Goal: Information Seeking & Learning: Check status

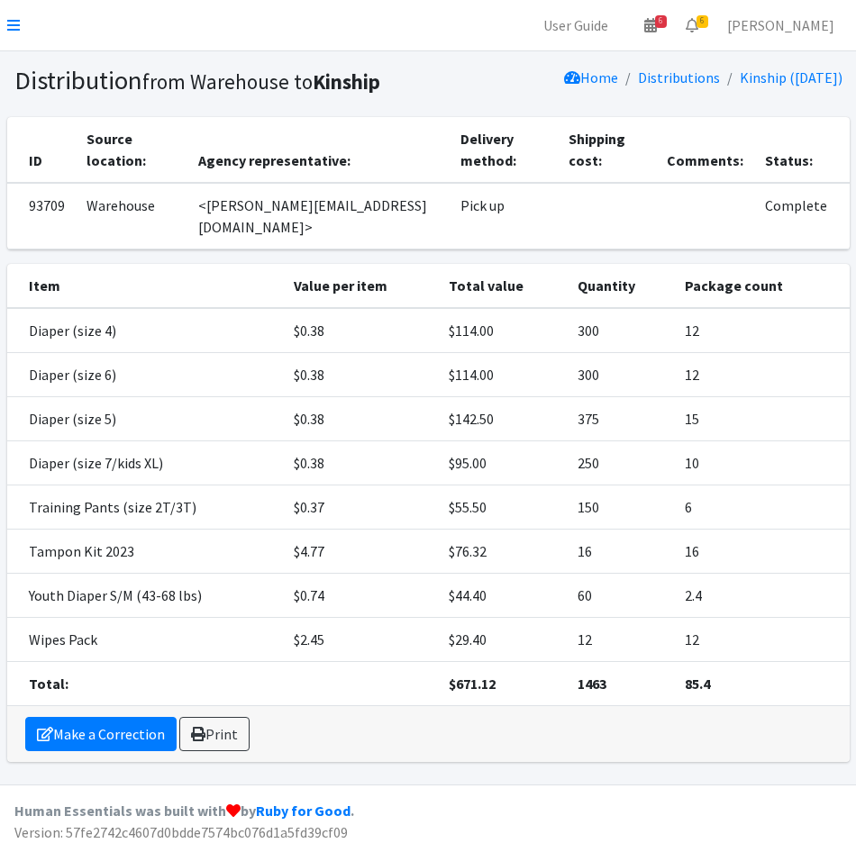
click at [5, 12] on nav "User Guide 6 6 Pick-ups remaining this week View Calendar 6 6 Requests 0 Partne…" at bounding box center [428, 25] width 856 height 51
click at [8, 26] on icon at bounding box center [13, 25] width 13 height 14
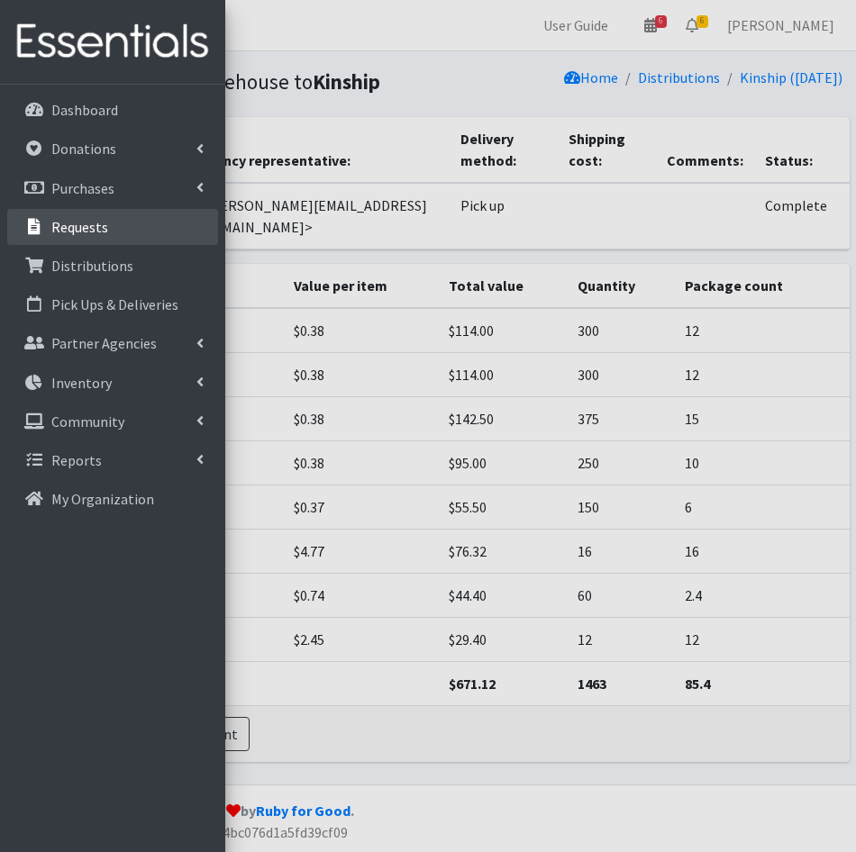
click at [82, 229] on p "Requests" at bounding box center [79, 227] width 57 height 18
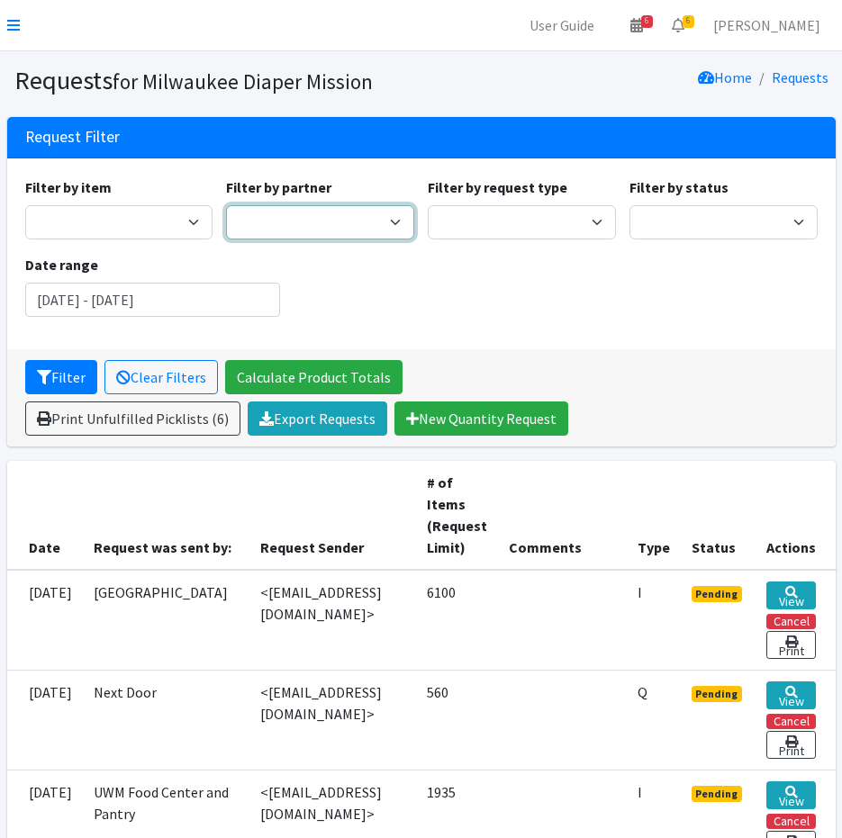
click at [328, 213] on select "Ayuda Mutua MKE Bay View Community Center BOMB Doulas Camp Reunite Cathedral Ce…" at bounding box center [320, 222] width 188 height 34
select select "4178"
click at [226, 205] on select "Ayuda Mutua MKE Bay View Community Center BOMB Doulas Camp Reunite Cathedral Ce…" at bounding box center [320, 222] width 188 height 34
click at [62, 382] on button "Filter" at bounding box center [61, 377] width 72 height 34
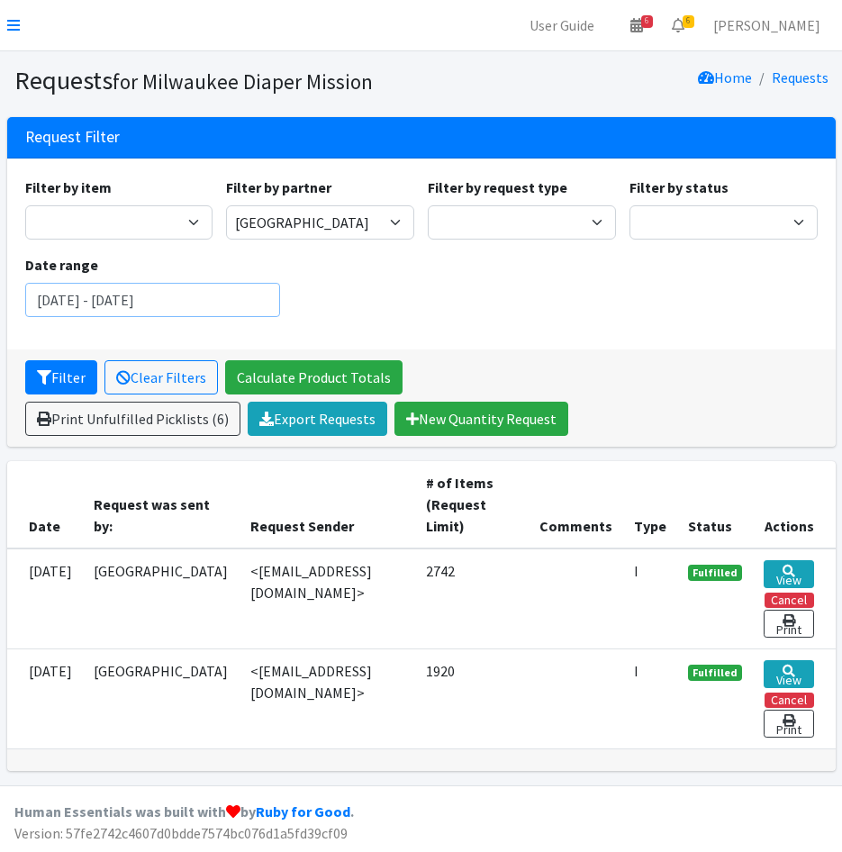
click at [132, 295] on input "June 12, 2025 - September 12, 2025" at bounding box center [152, 300] width 255 height 34
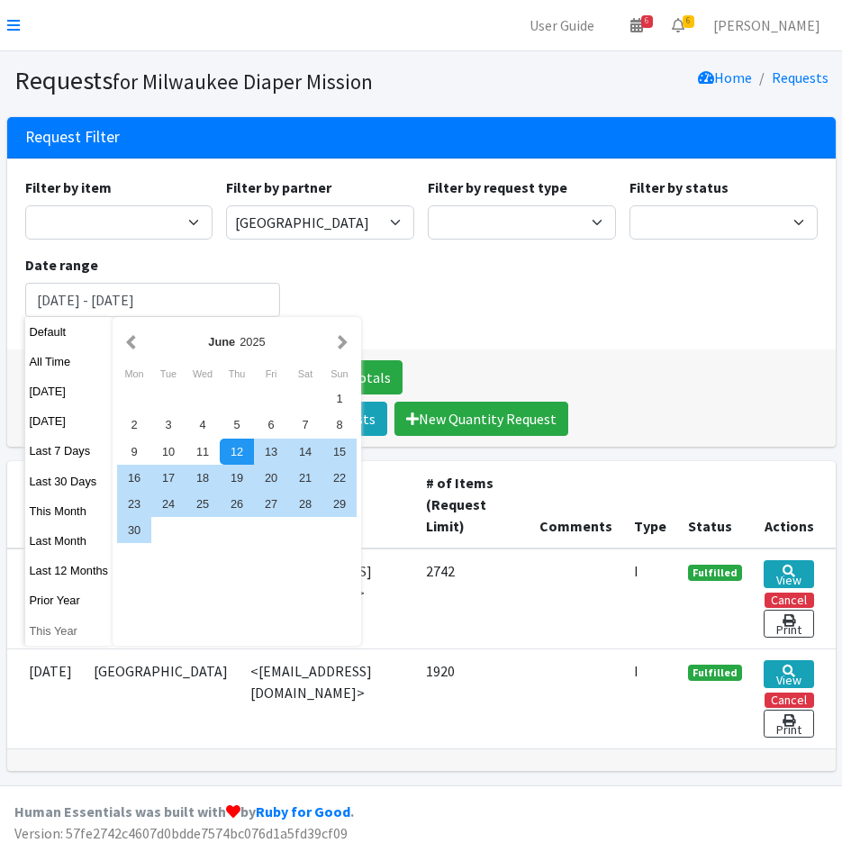
click at [40, 626] on button "This Year" at bounding box center [69, 631] width 88 height 26
type input "January 1, 2025 - December 31, 2025"
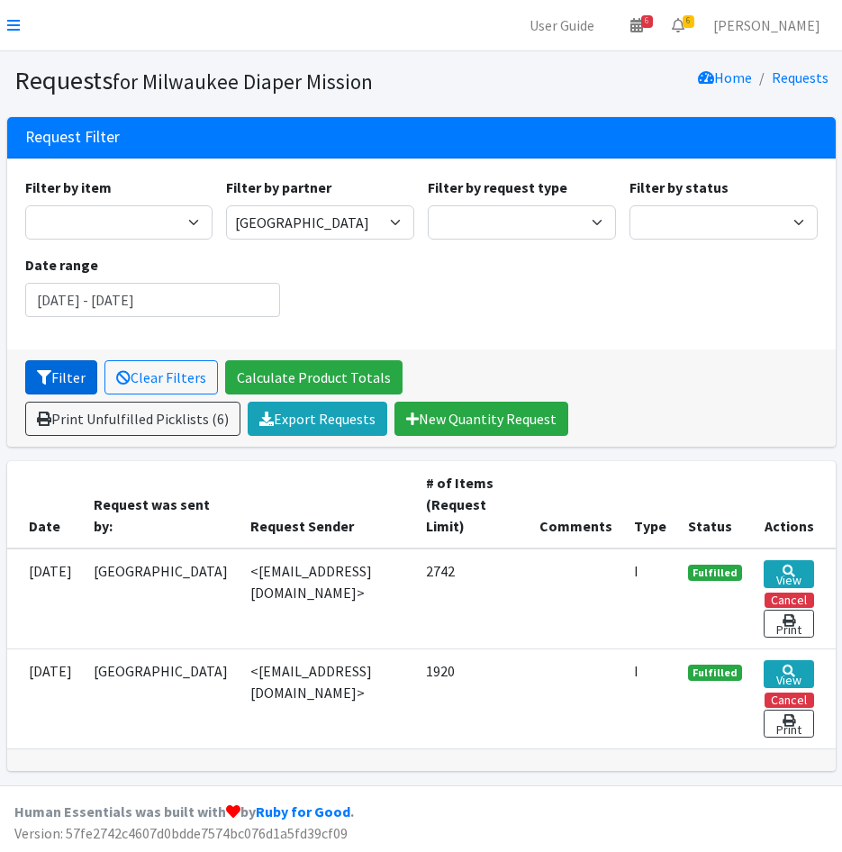
click at [53, 384] on button "Filter" at bounding box center [61, 377] width 72 height 34
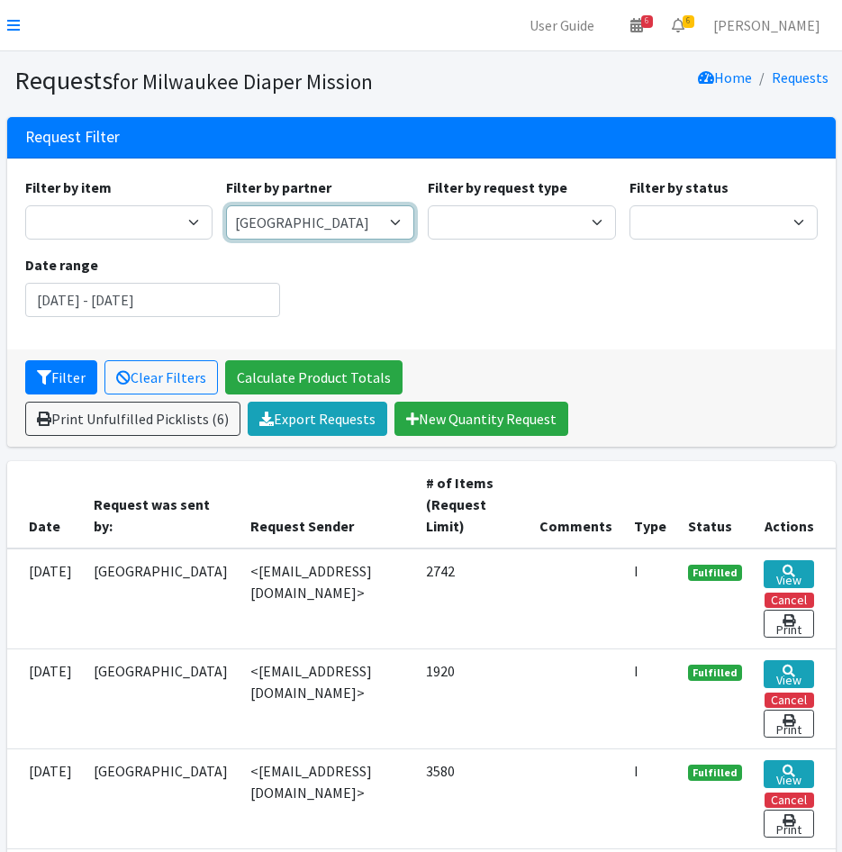
click at [295, 229] on select "Ayuda Mutua MKE Bay View Community Center BOMB Doulas Camp Reunite Cathedral Ce…" at bounding box center [320, 222] width 188 height 34
select select "3520"
click at [226, 205] on select "Ayuda Mutua MKE Bay View Community Center BOMB Doulas Camp Reunite Cathedral Ce…" at bounding box center [320, 222] width 188 height 34
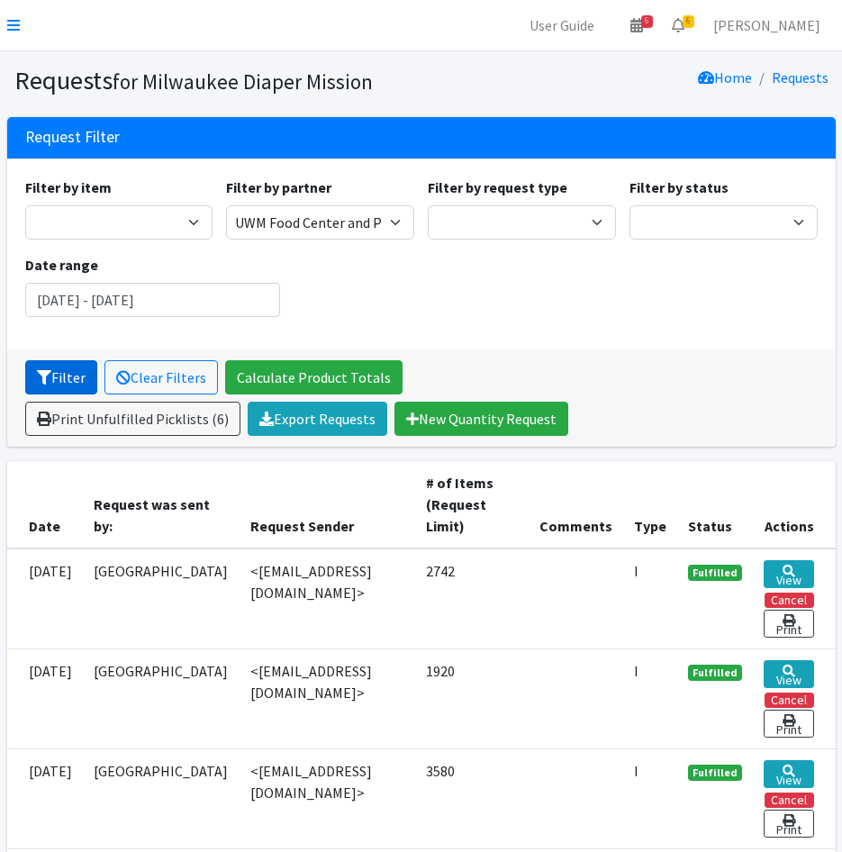
click at [59, 382] on button "Filter" at bounding box center [61, 377] width 72 height 34
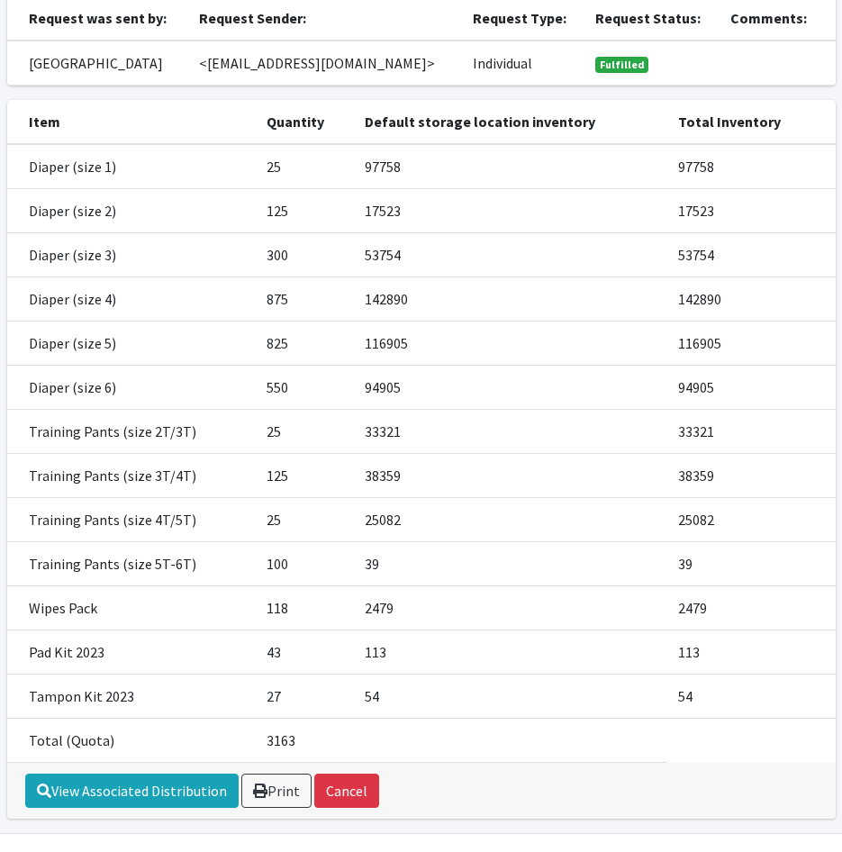
scroll to position [231, 0]
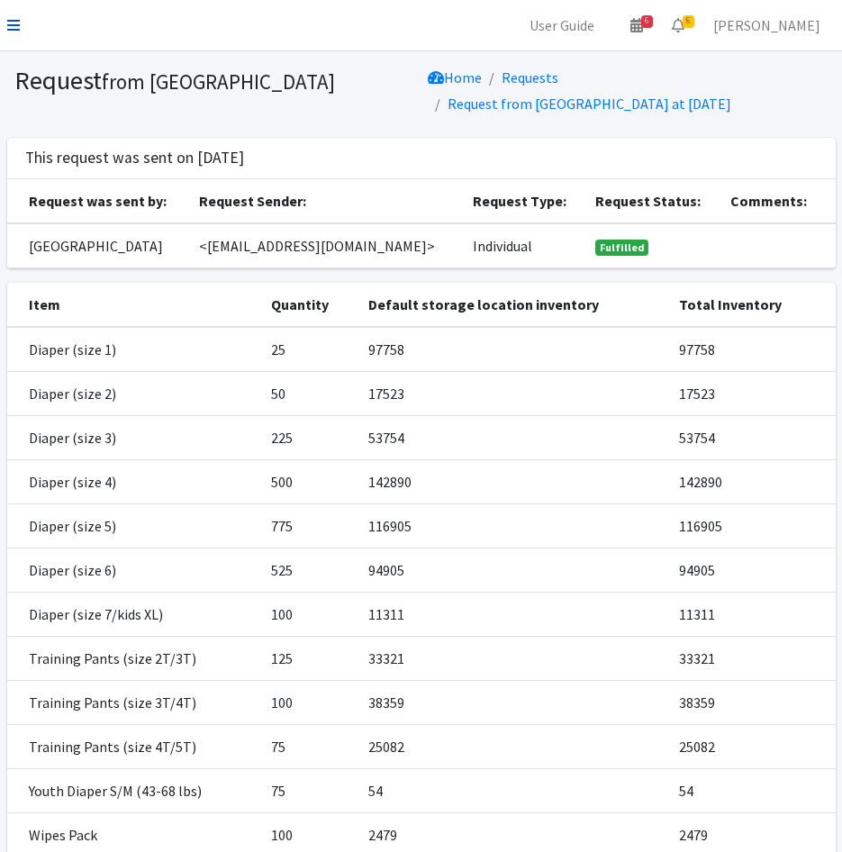
click at [19, 16] on link at bounding box center [13, 25] width 13 height 22
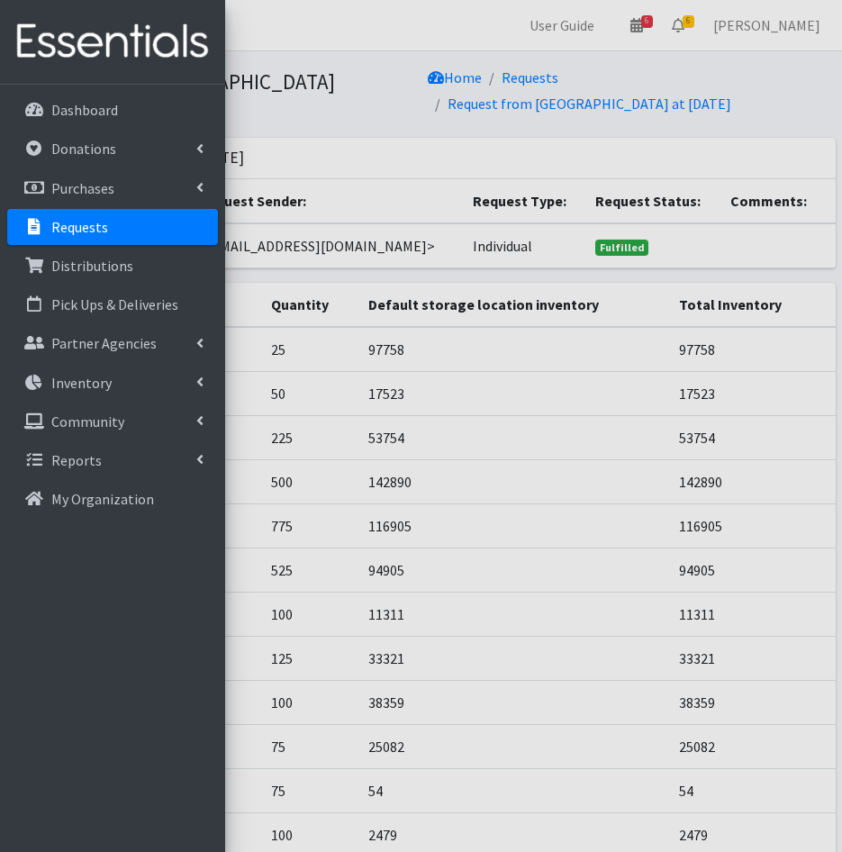
click at [78, 227] on p "Requests" at bounding box center [79, 227] width 57 height 18
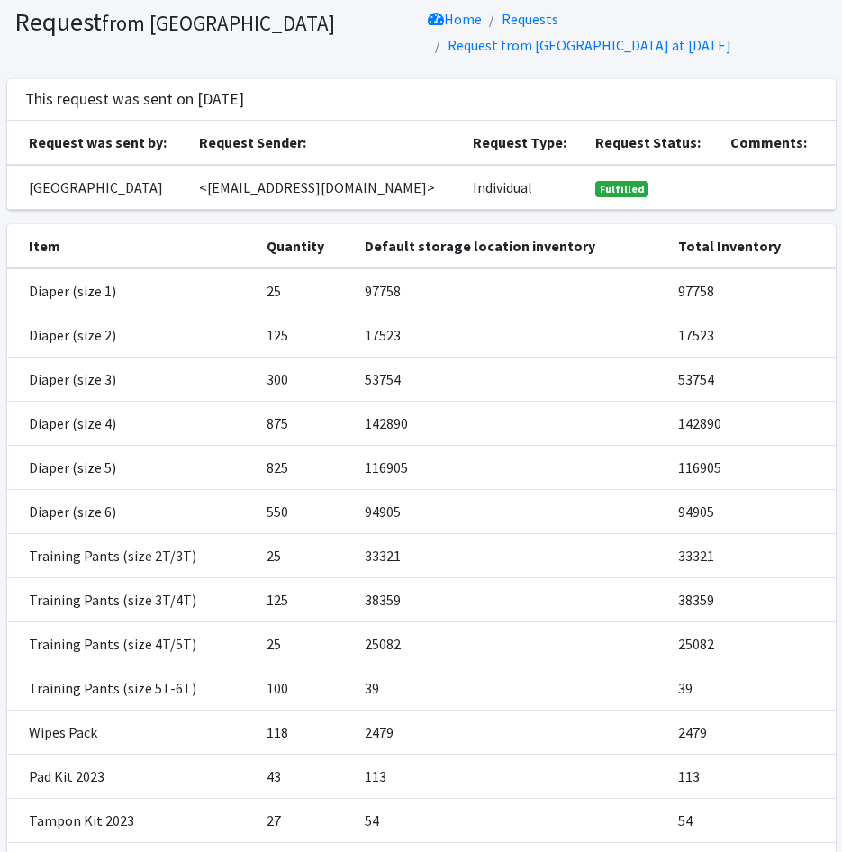
scroll to position [90, 0]
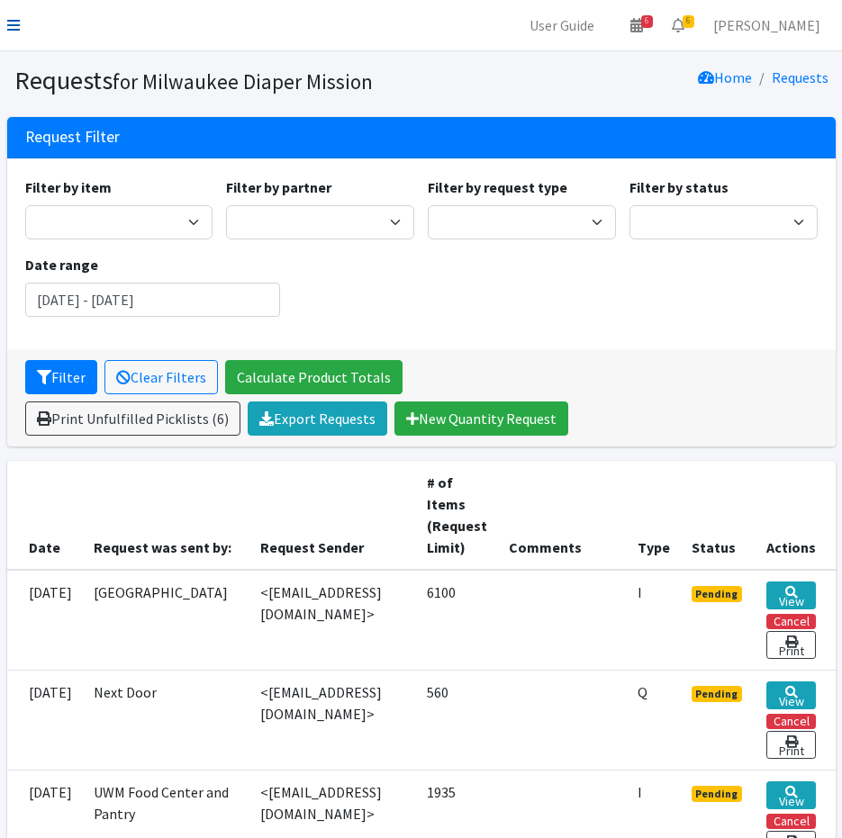
click at [12, 22] on icon at bounding box center [13, 25] width 13 height 14
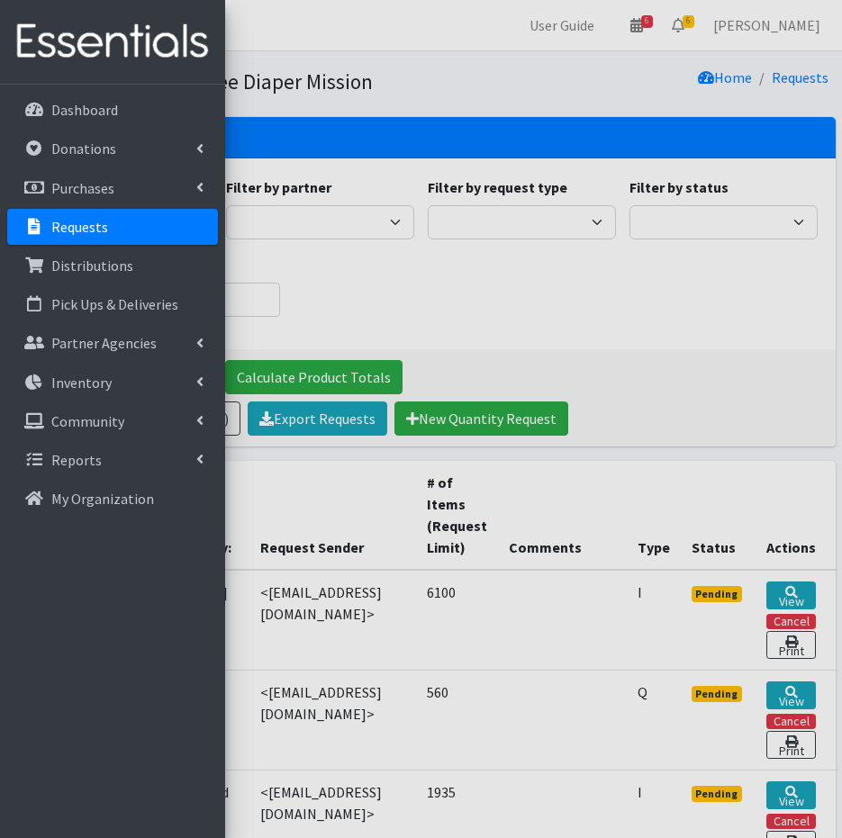
click at [531, 86] on div at bounding box center [421, 419] width 842 height 838
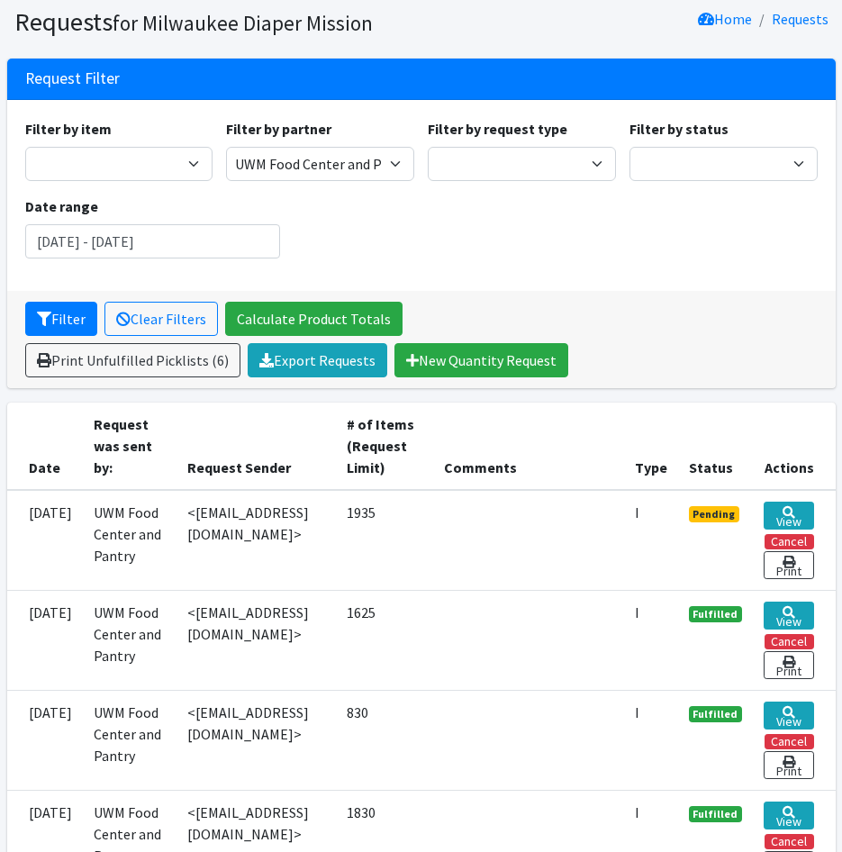
scroll to position [90, 0]
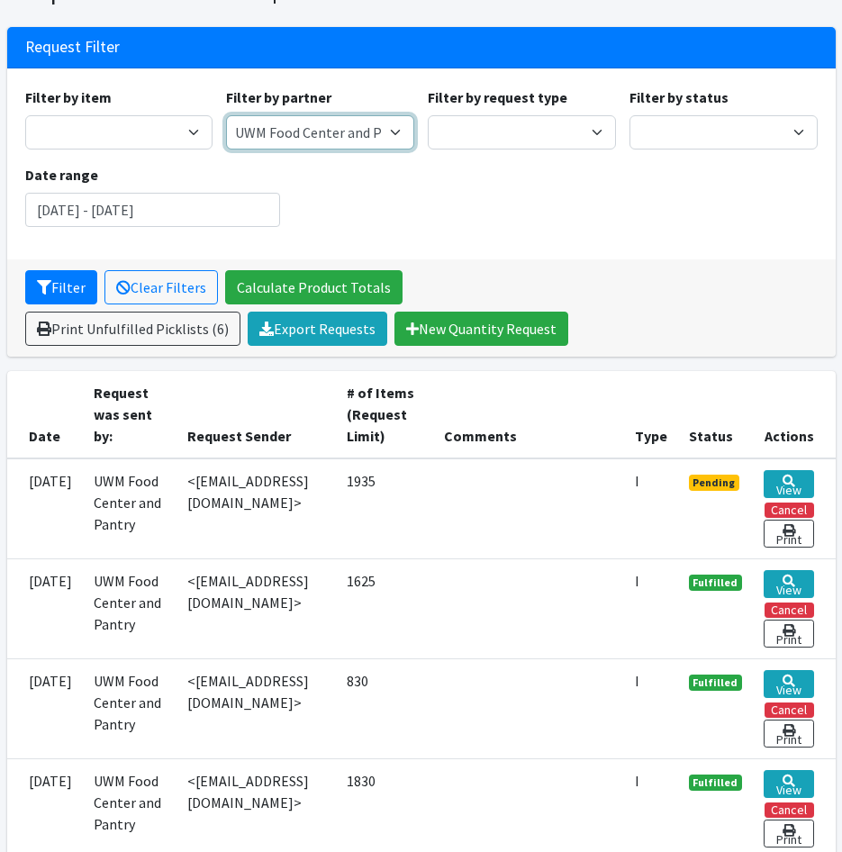
click at [338, 119] on select "Ayuda Mutua MKE Bay View Community Center BOMB Doulas Camp Reunite Cathedral Ce…" at bounding box center [320, 132] width 188 height 34
select select "2280"
click at [226, 115] on select "Ayuda Mutua MKE Bay View Community Center BOMB Doulas Camp Reunite Cathedral Ce…" at bounding box center [320, 132] width 188 height 34
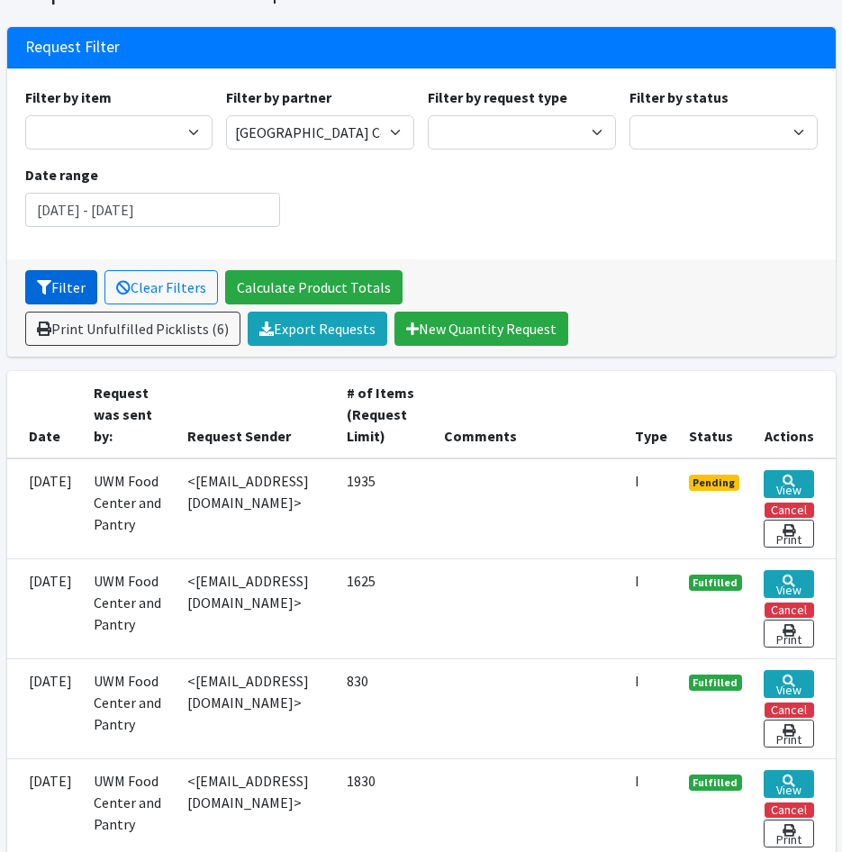
click at [64, 287] on button "Filter" at bounding box center [61, 287] width 72 height 34
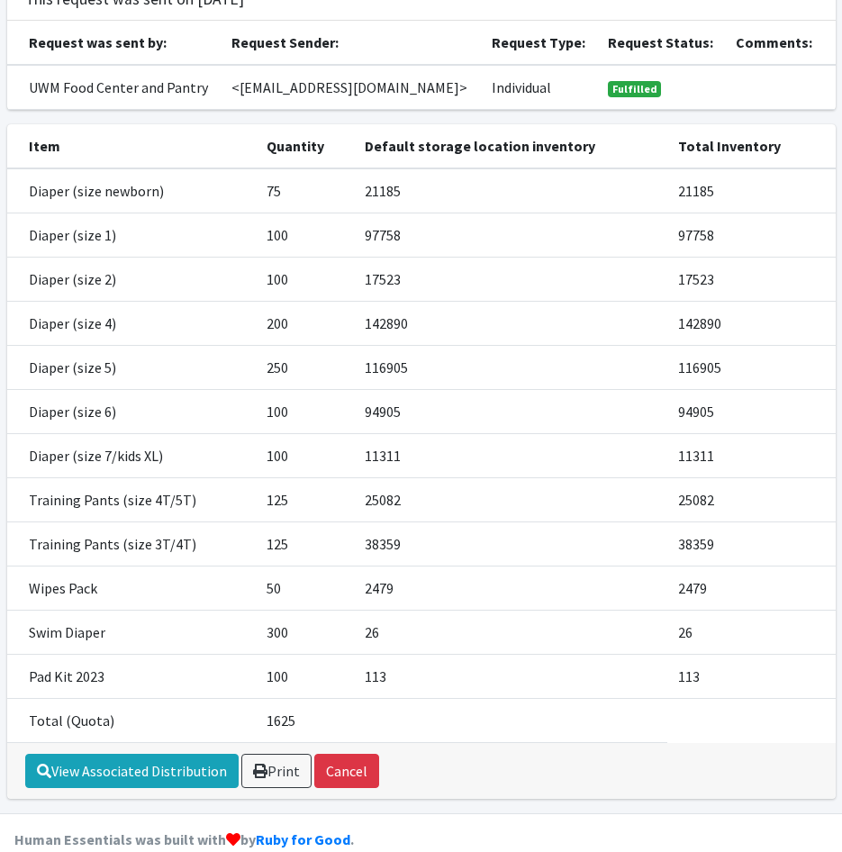
scroll to position [180, 0]
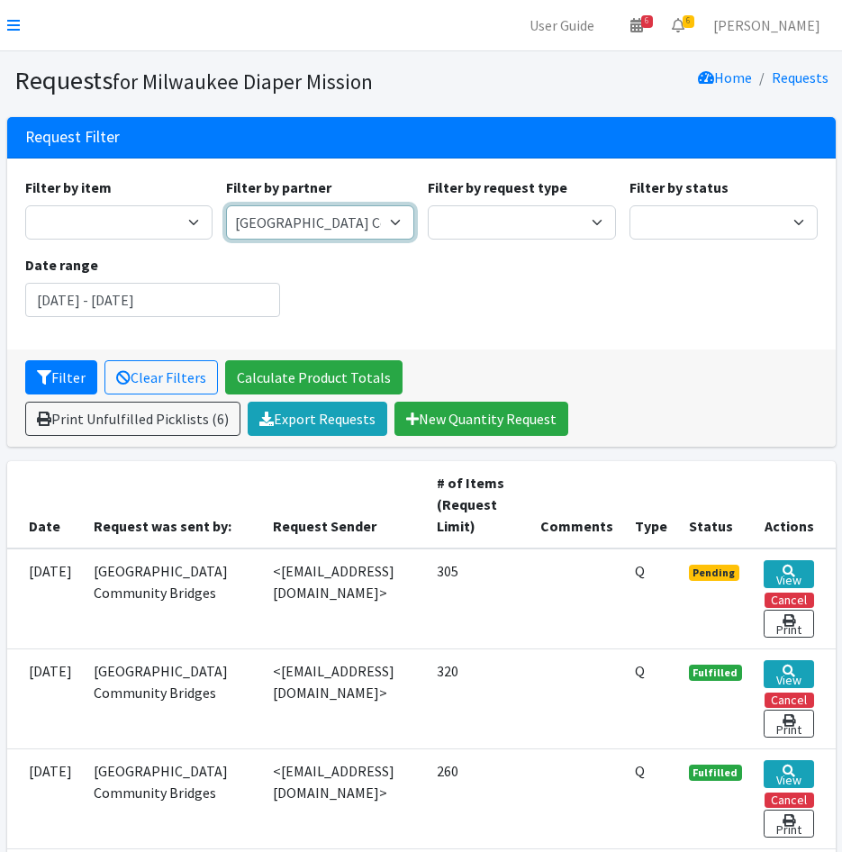
click at [390, 215] on select "Ayuda Mutua MKE Bay View Community Center BOMB Doulas Camp Reunite Cathedral Ce…" at bounding box center [320, 222] width 188 height 34
select select "7420"
click at [226, 205] on select "Ayuda Mutua MKE Bay View Community Center BOMB Doulas Camp Reunite Cathedral Ce…" at bounding box center [320, 222] width 188 height 34
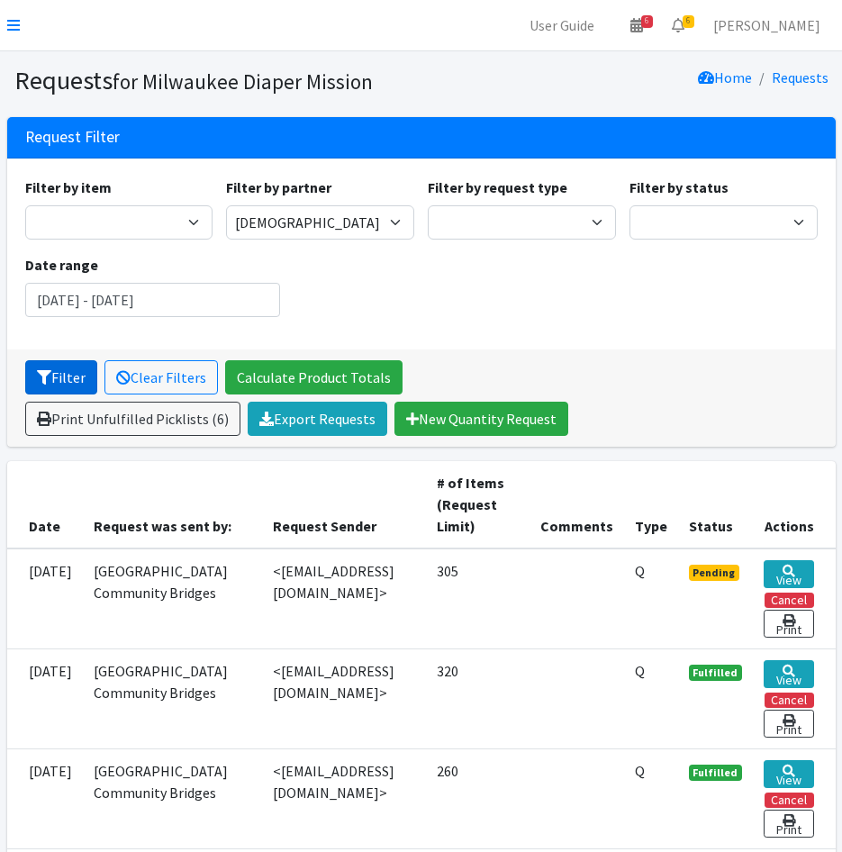
click at [38, 367] on button "Filter" at bounding box center [61, 377] width 72 height 34
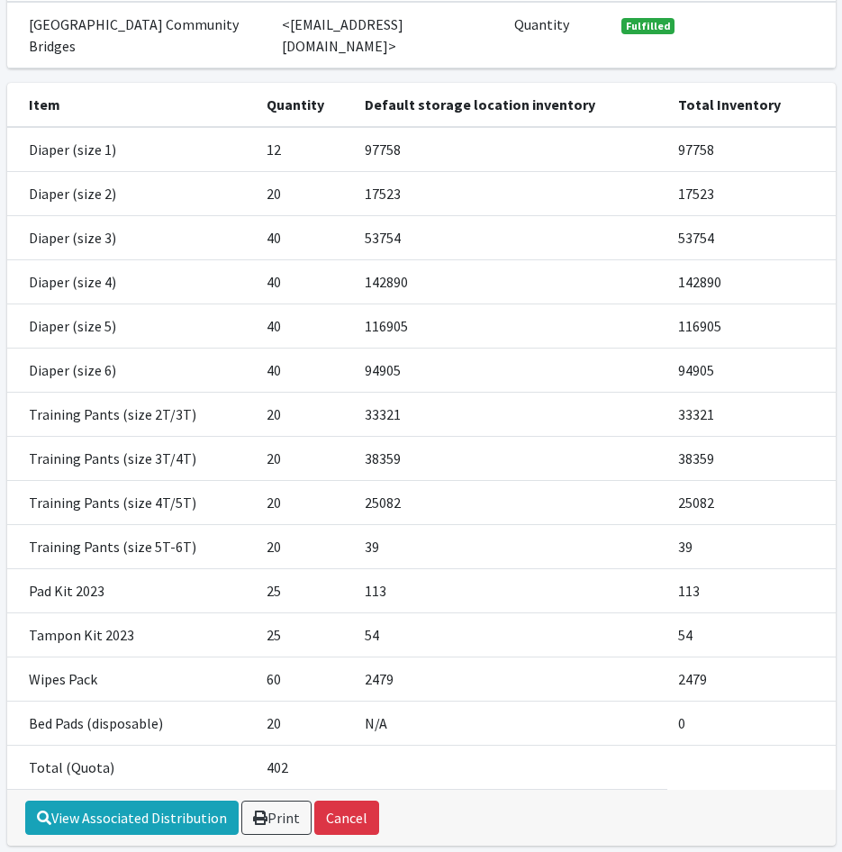
scroll to position [270, 0]
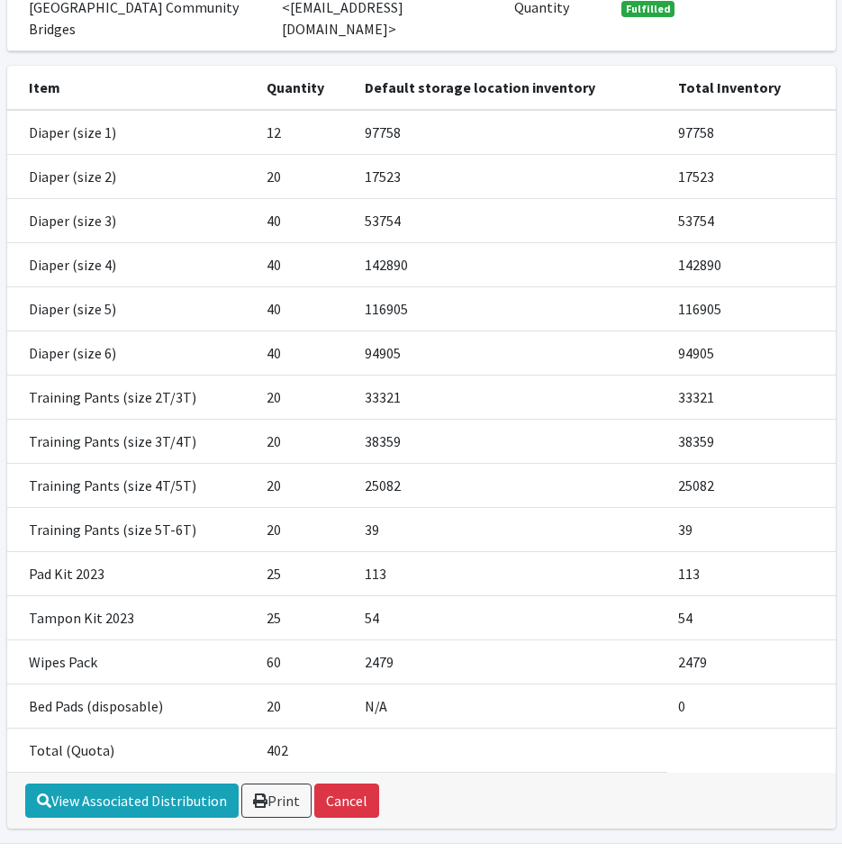
drag, startPoint x: 468, startPoint y: 425, endPoint x: 485, endPoint y: 426, distance: 16.2
click at [473, 425] on td "38359" at bounding box center [510, 442] width 313 height 44
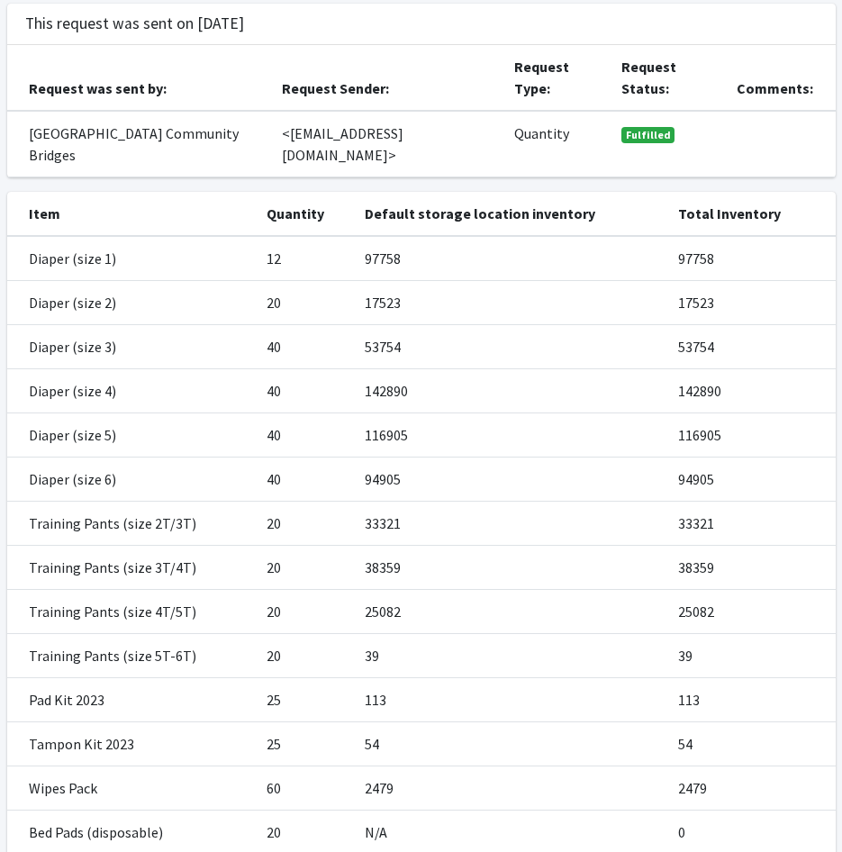
scroll to position [302, 0]
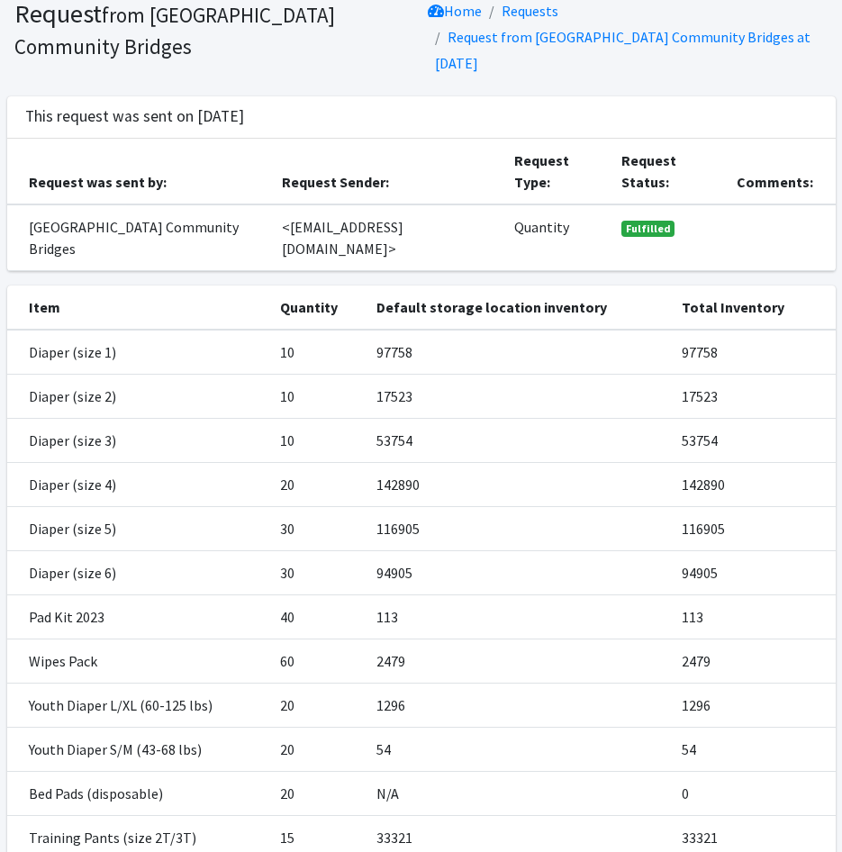
scroll to position [180, 0]
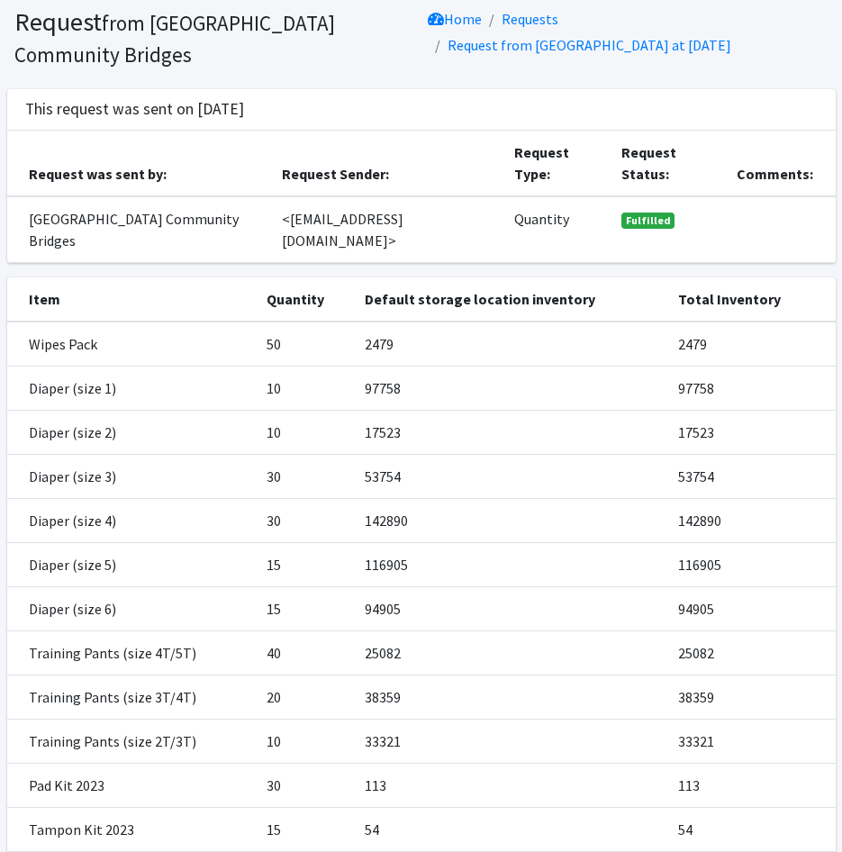
scroll to position [90, 0]
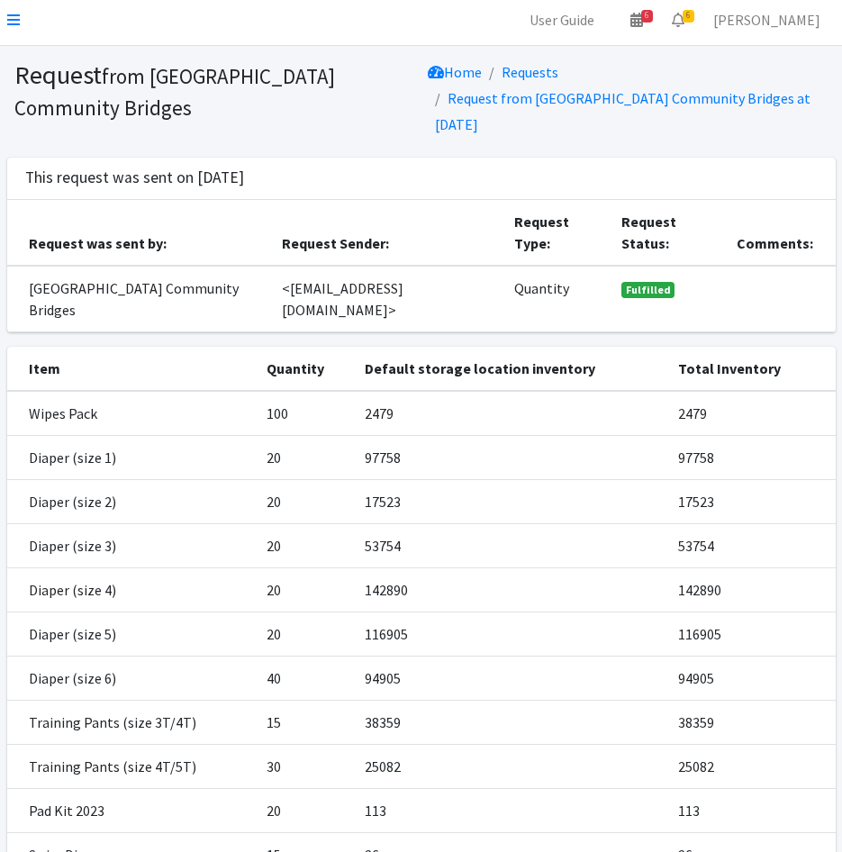
scroll to position [90, 0]
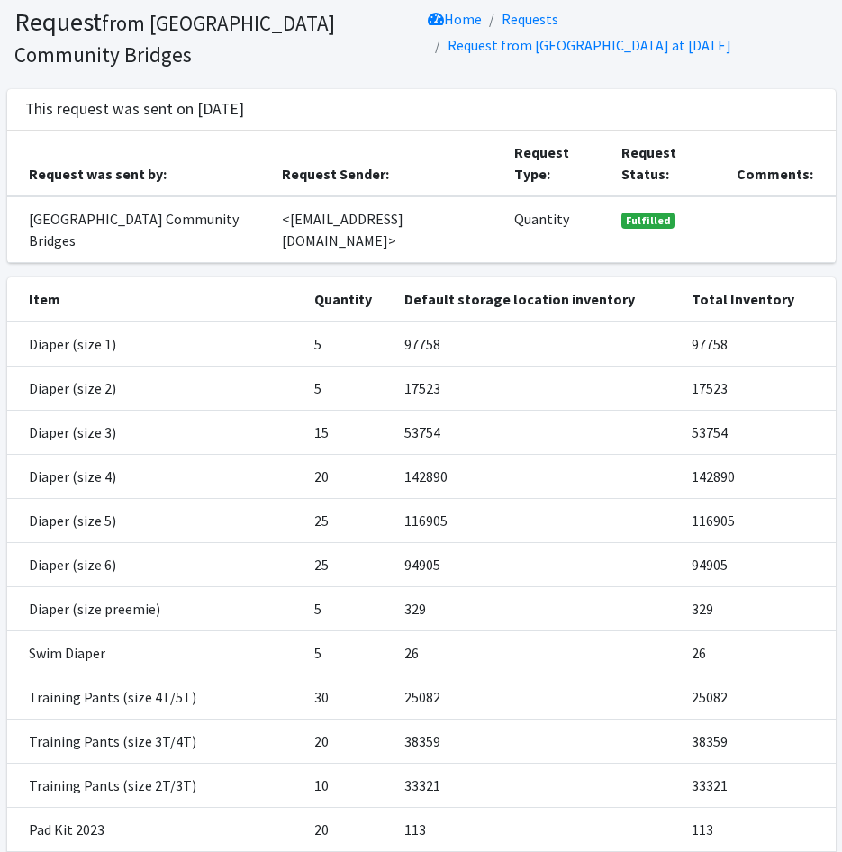
scroll to position [90, 0]
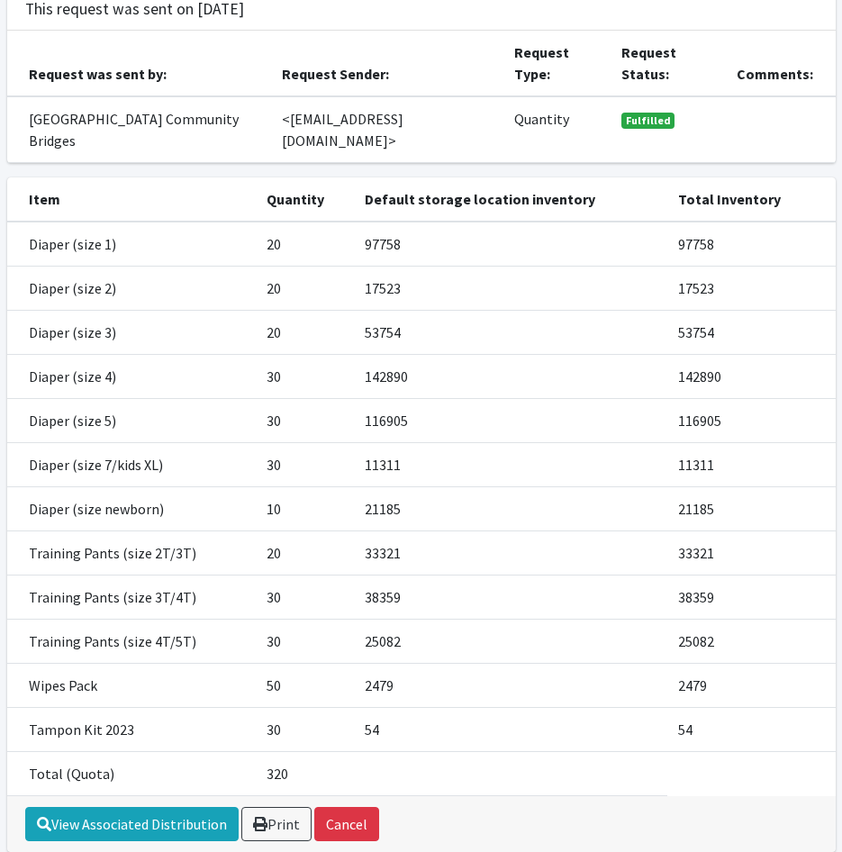
scroll to position [180, 0]
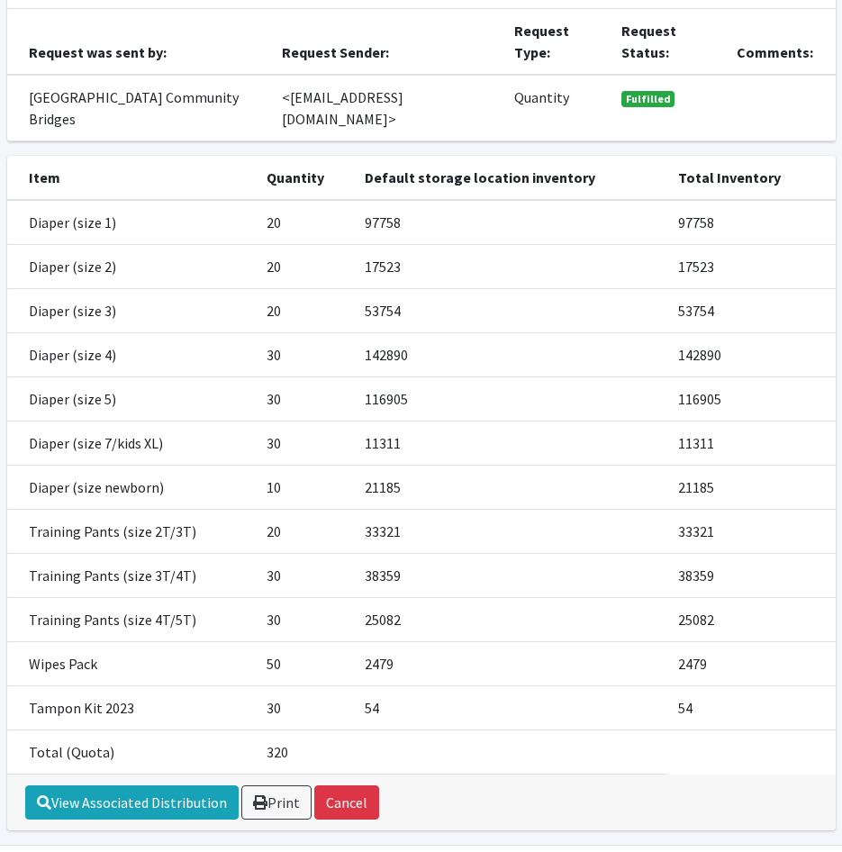
drag, startPoint x: 322, startPoint y: 431, endPoint x: 289, endPoint y: 552, distance: 125.2
click at [322, 466] on td "10" at bounding box center [305, 488] width 98 height 44
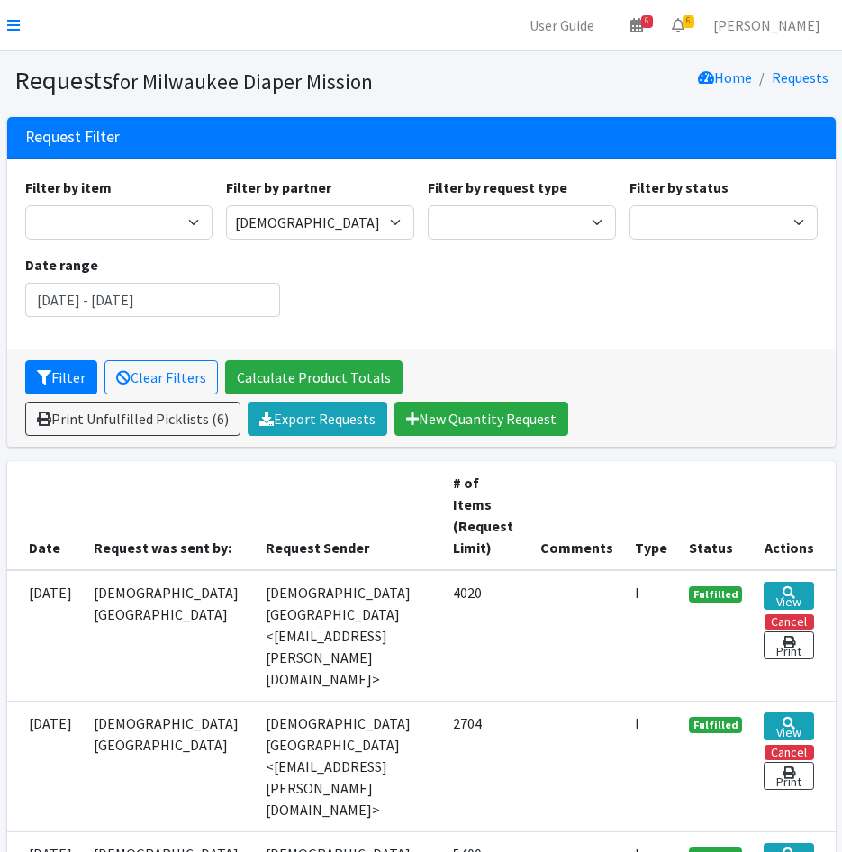
click at [21, 19] on nav "User Guide 6 6 Pick-ups remaining this week View Calendar 6 6 Requests 0 Partne…" at bounding box center [421, 25] width 842 height 51
click at [8, 23] on icon at bounding box center [13, 25] width 13 height 14
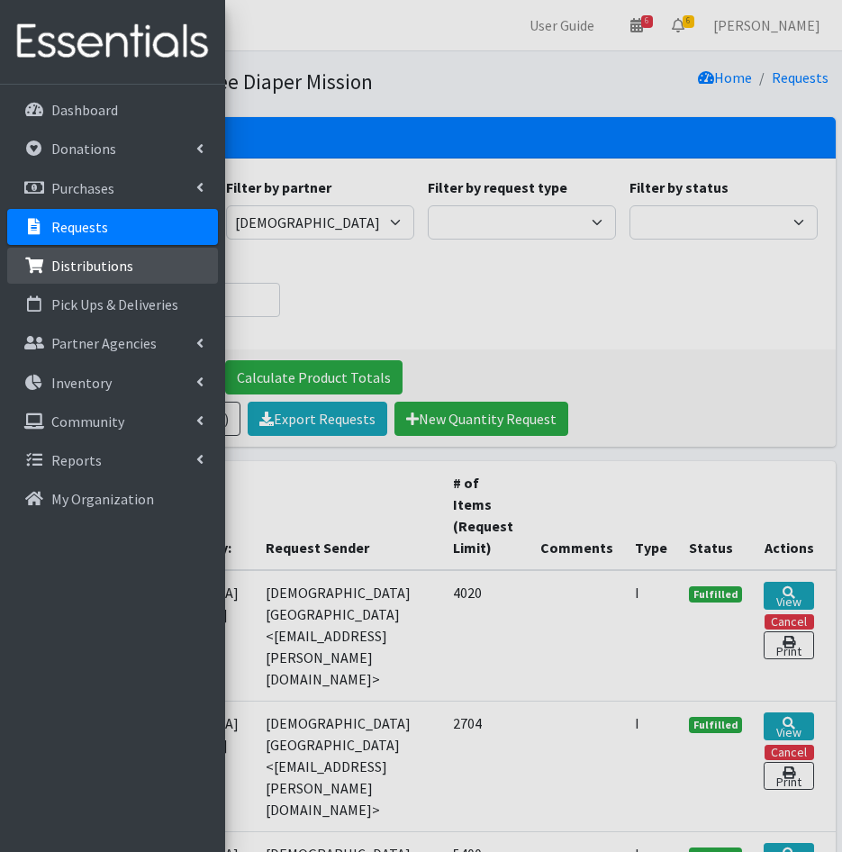
click at [113, 266] on p "Distributions" at bounding box center [92, 266] width 82 height 18
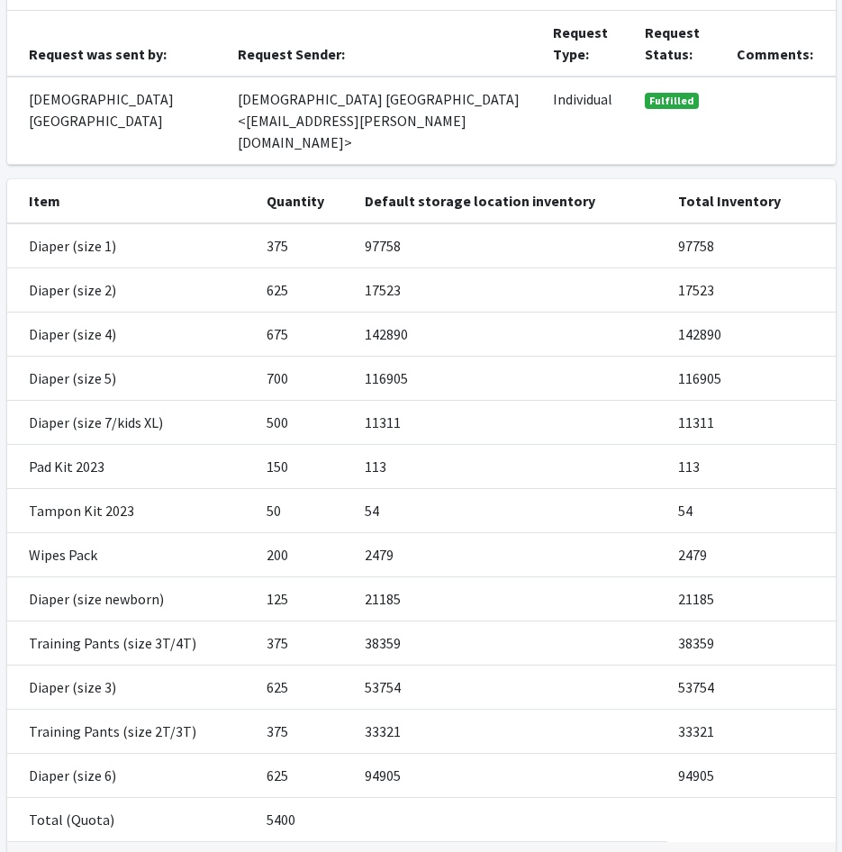
scroll to position [14, 0]
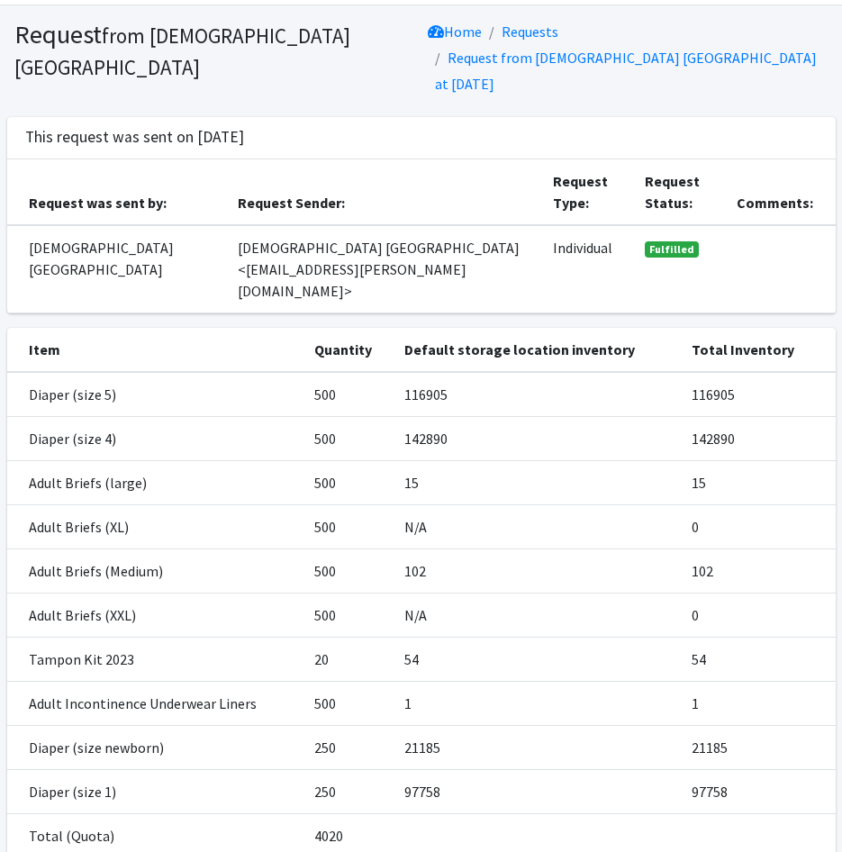
scroll to position [90, 0]
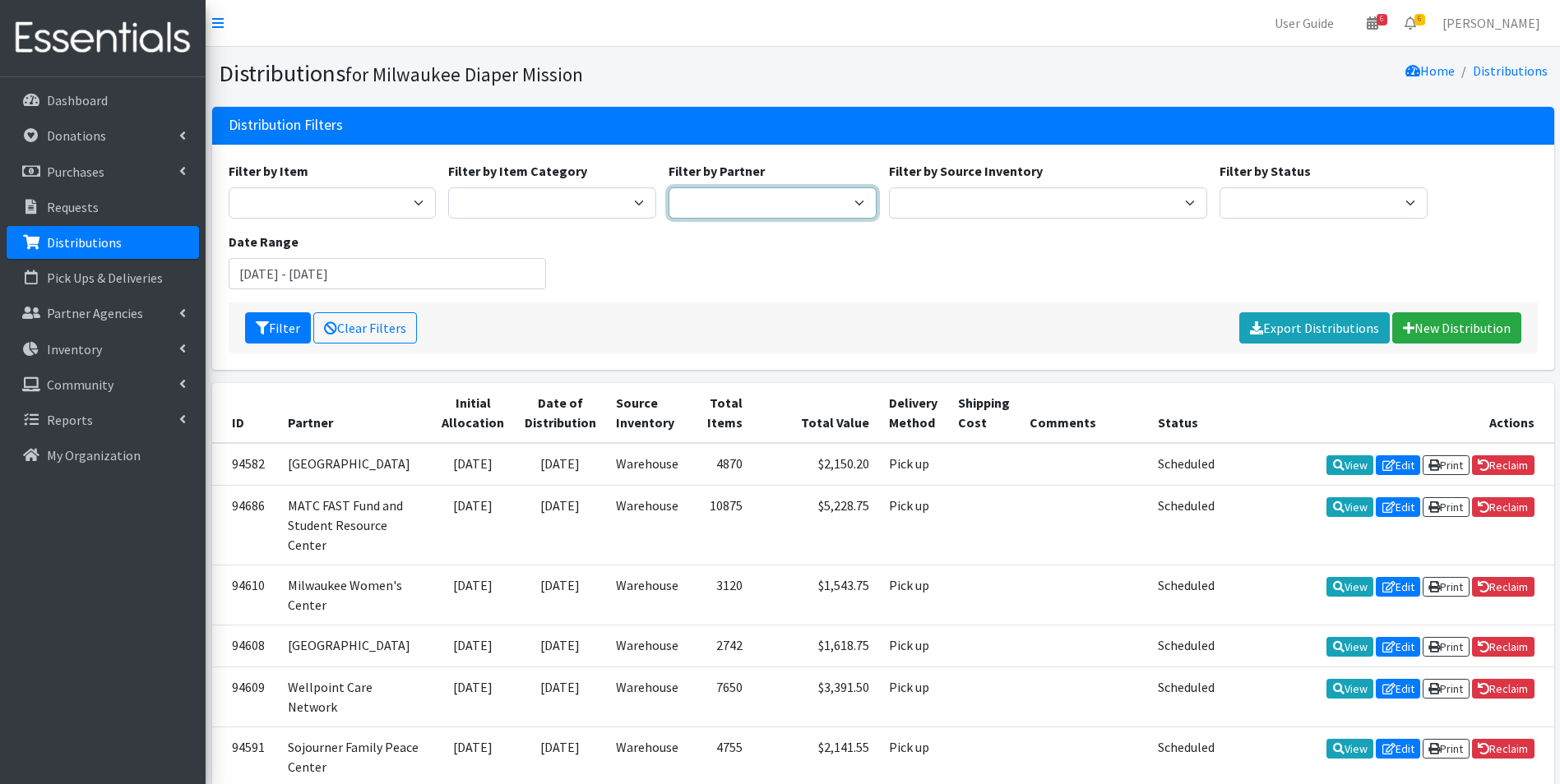
click at [765, 207] on select "Bay View Community Center BOMB Doulas Camp Reunite Cathedral Center, Inc Cross …" at bounding box center [772, 203] width 208 height 31
select select "7420"
click at [668, 187] on select "Bay View Community Center BOMB Doulas Camp Reunite Cathedral Center, Inc Cross …" at bounding box center [772, 203] width 208 height 31
click at [276, 325] on button "Filter" at bounding box center [277, 328] width 66 height 31
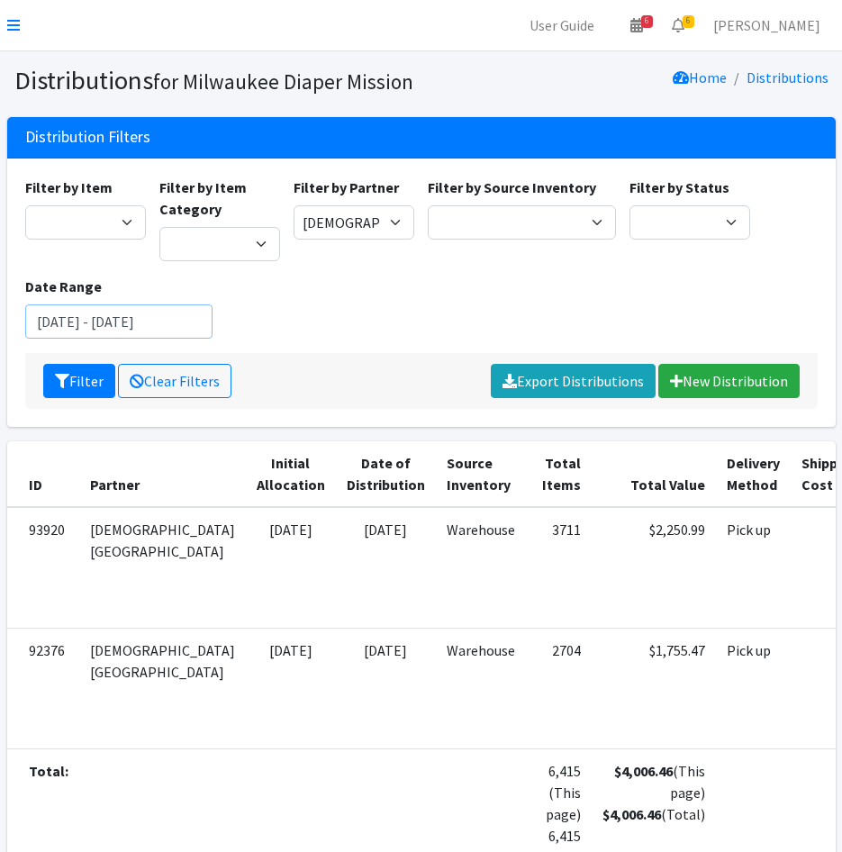
click at [97, 313] on input "[DATE] - [DATE]" at bounding box center [119, 321] width 188 height 34
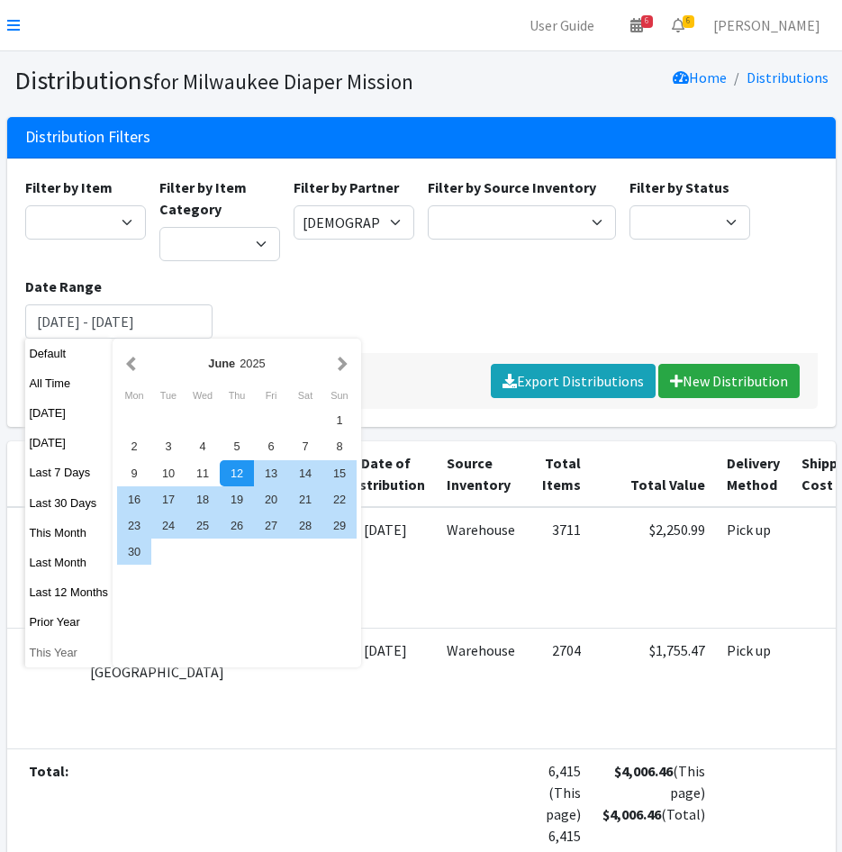
click at [65, 654] on button "This Year" at bounding box center [69, 652] width 88 height 26
type input "January 1, 2025 - December 31, 2025"
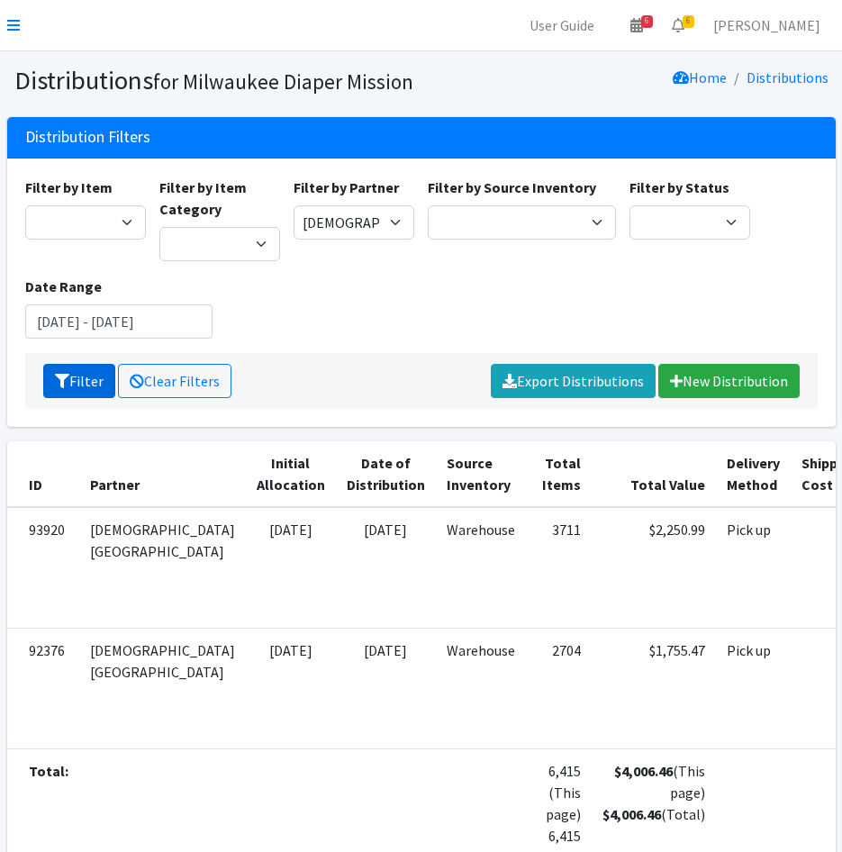
click at [64, 371] on button "Filter" at bounding box center [79, 381] width 72 height 34
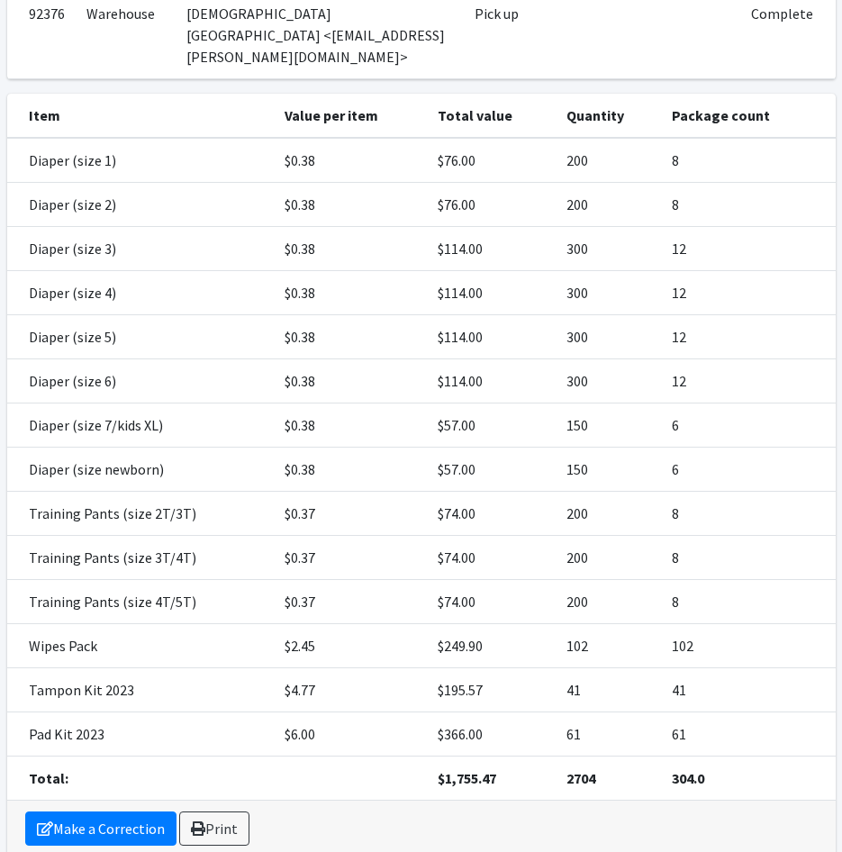
scroll to position [270, 0]
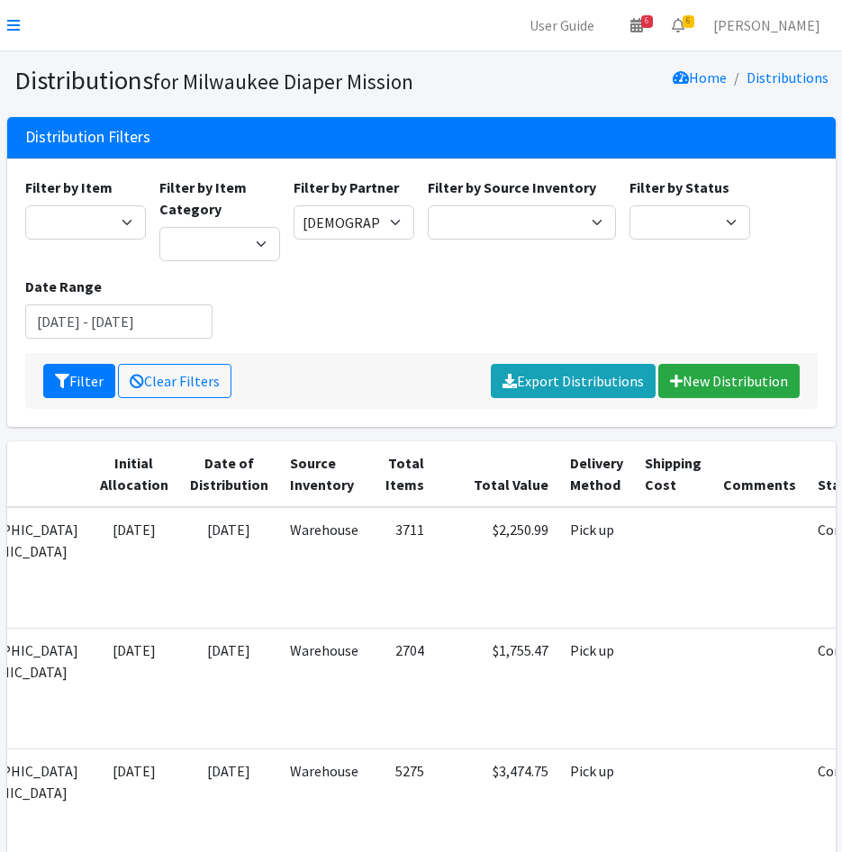
click at [9, 19] on icon at bounding box center [13, 25] width 13 height 14
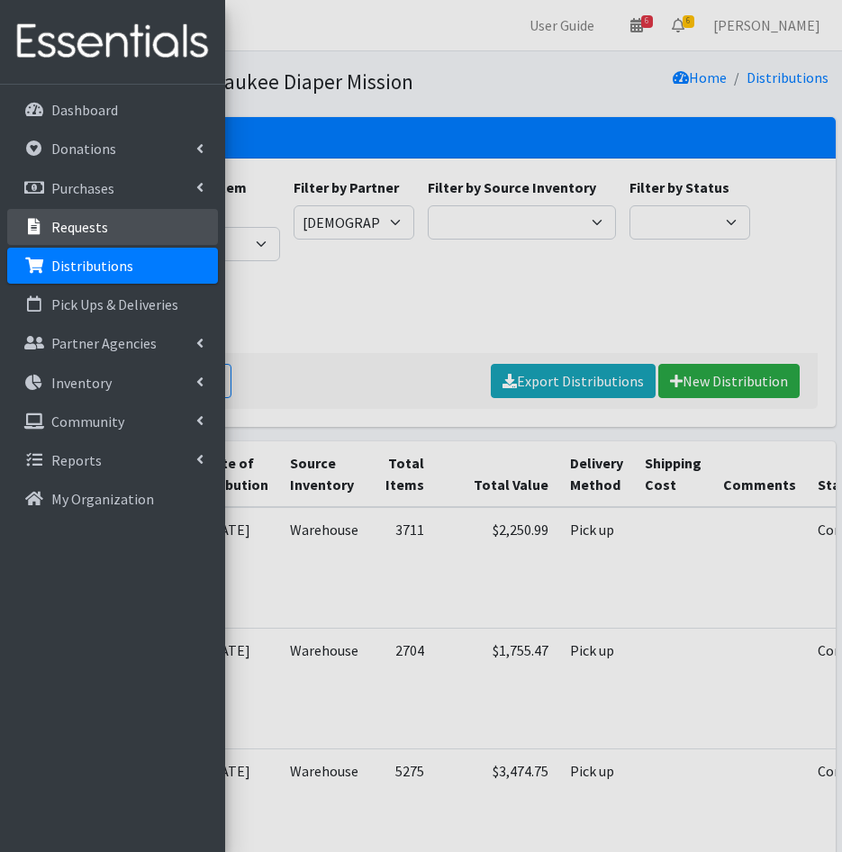
click at [67, 217] on link "Requests" at bounding box center [112, 227] width 211 height 36
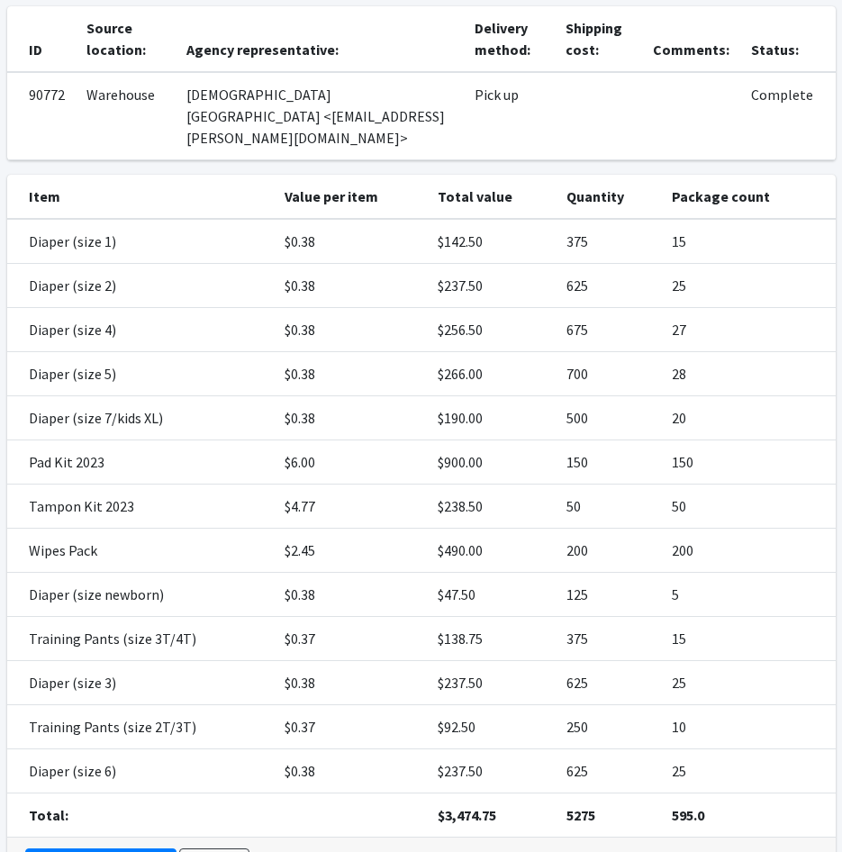
scroll to position [180, 0]
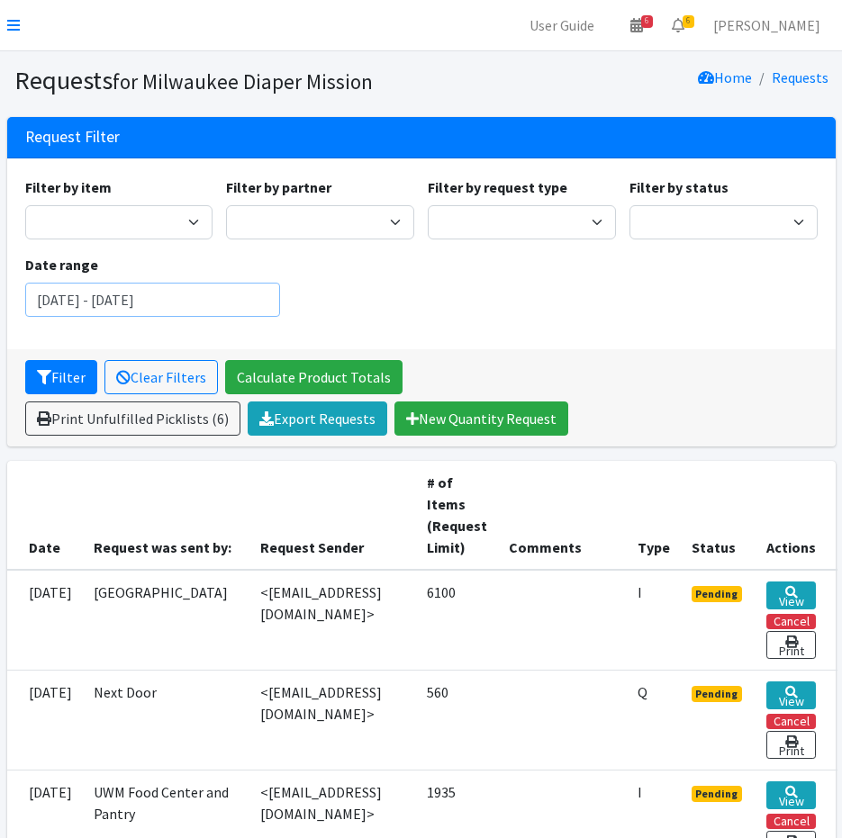
click at [247, 304] on input "June 12, 2025 - September 12, 2025" at bounding box center [152, 300] width 255 height 34
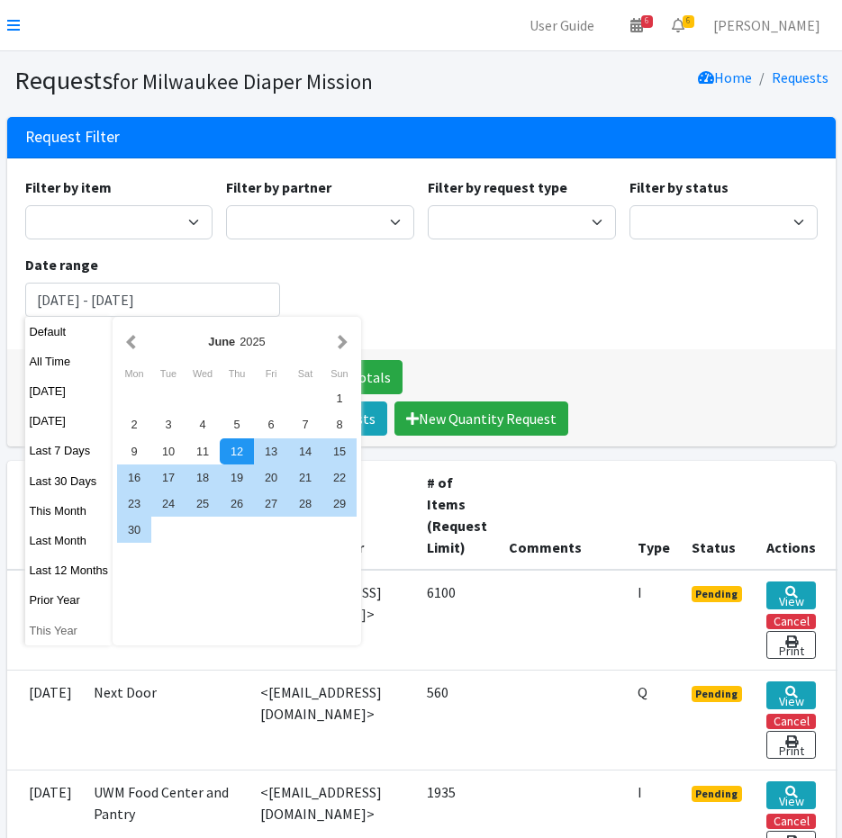
click at [81, 632] on button "This Year" at bounding box center [69, 631] width 88 height 26
type input "January 1, 2025 - December 31, 2025"
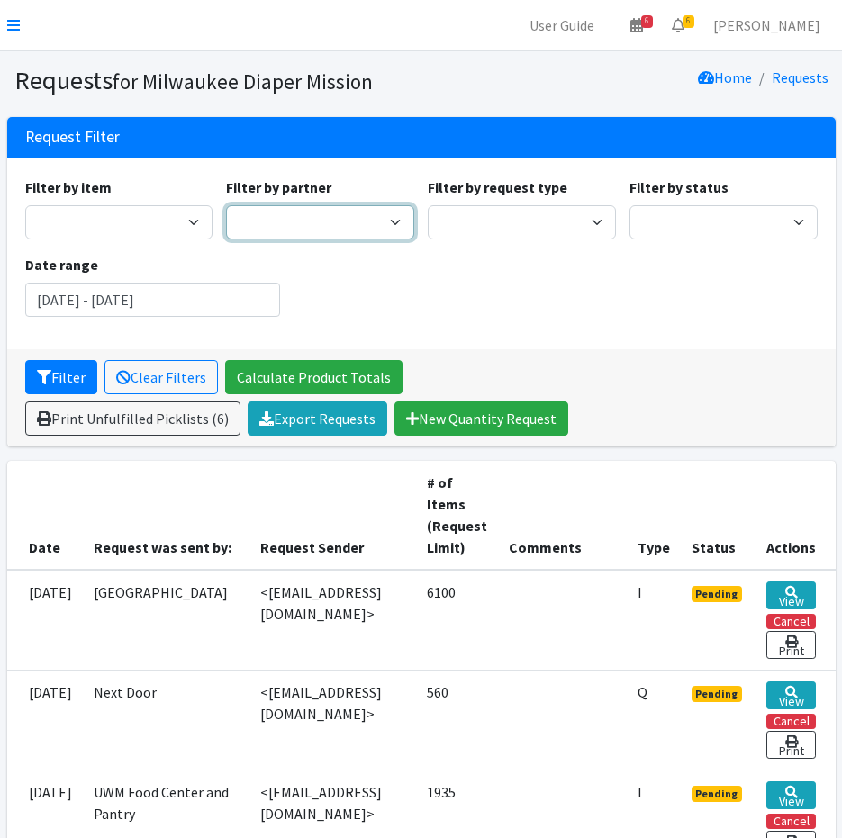
click at [298, 226] on select "Ayuda Mutua MKE Bay View Community Center BOMB Doulas Camp Reunite Cathedral Ce…" at bounding box center [320, 222] width 188 height 34
select select "7437"
click at [226, 205] on select "Ayuda Mutua MKE Bay View Community Center BOMB Doulas Camp Reunite Cathedral Ce…" at bounding box center [320, 222] width 188 height 34
click at [52, 376] on button "Filter" at bounding box center [61, 377] width 72 height 34
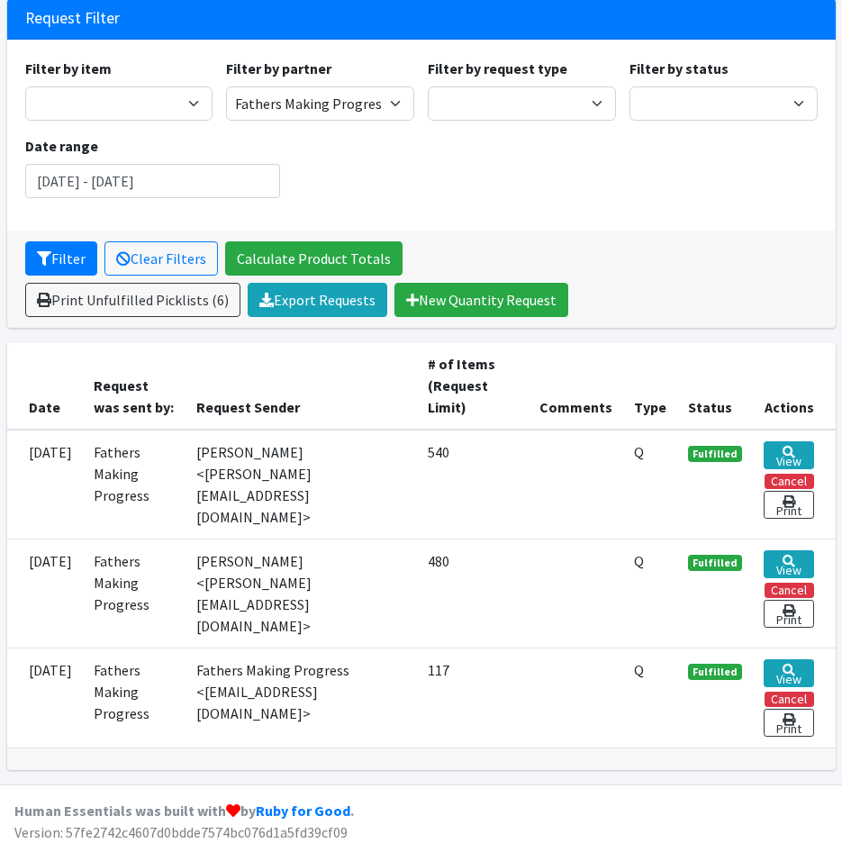
scroll to position [122, 0]
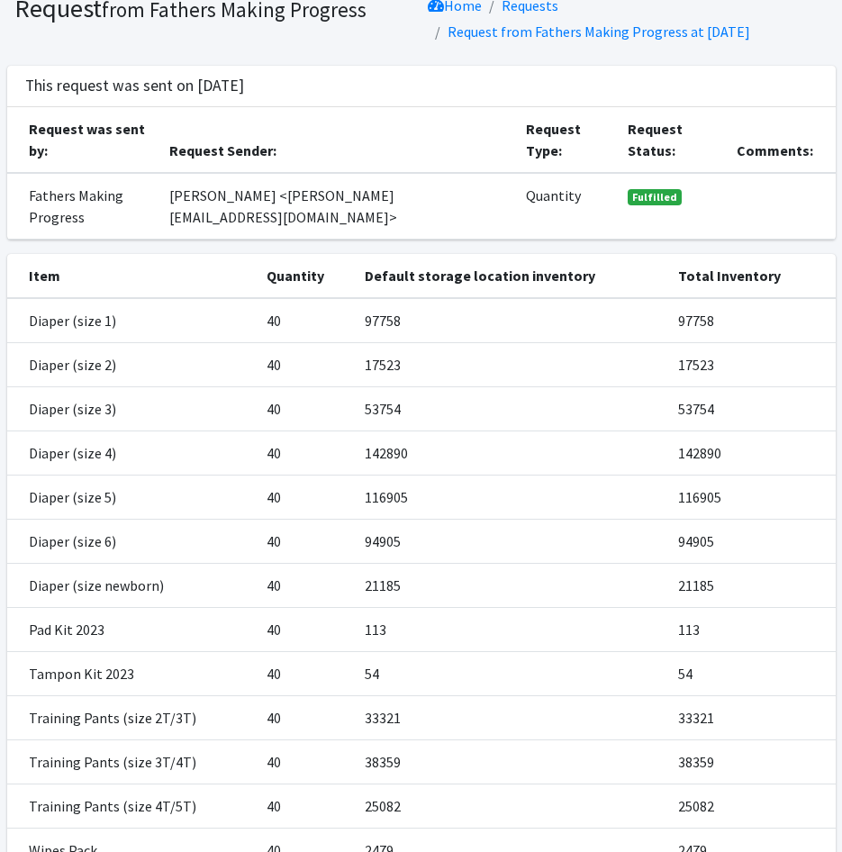
scroll to position [180, 0]
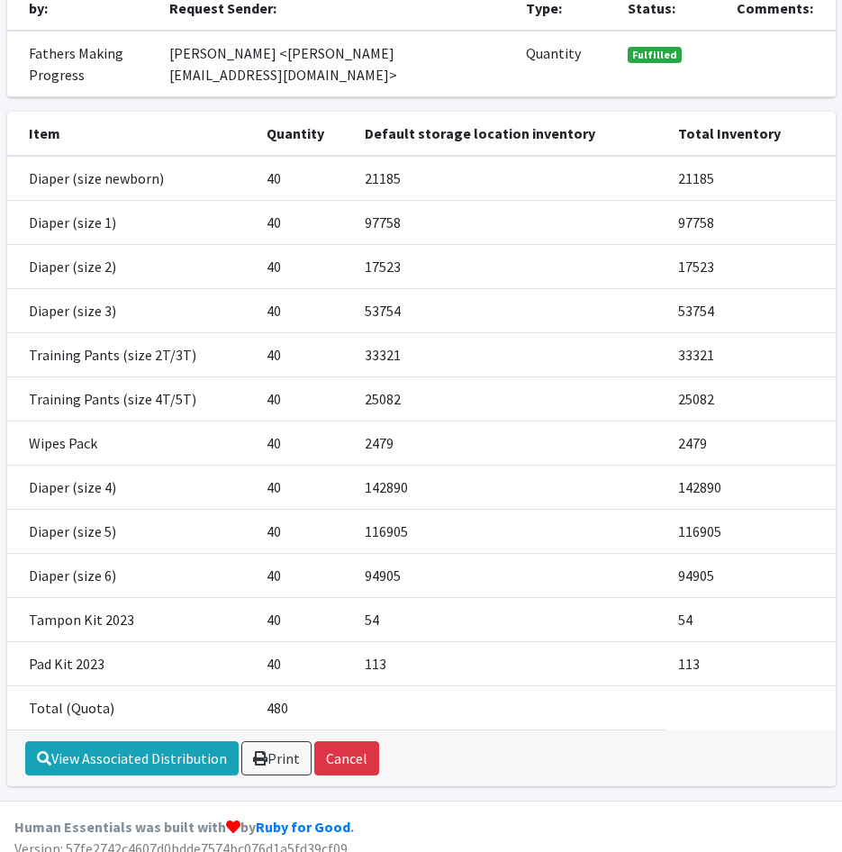
scroll to position [231, 0]
